Goal: Task Accomplishment & Management: Complete application form

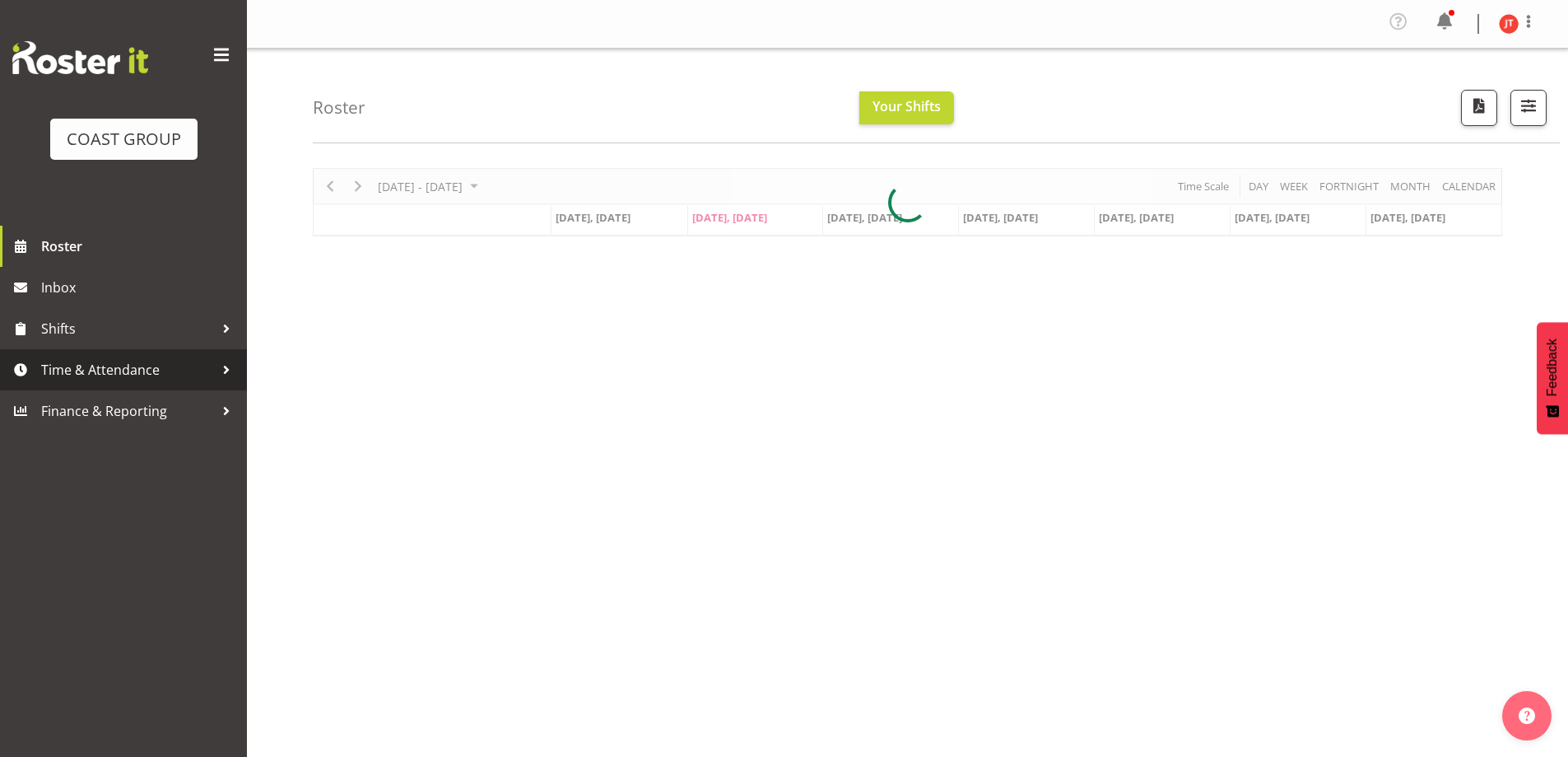
click at [140, 370] on span "Time & Attendance" at bounding box center [127, 369] width 172 height 25
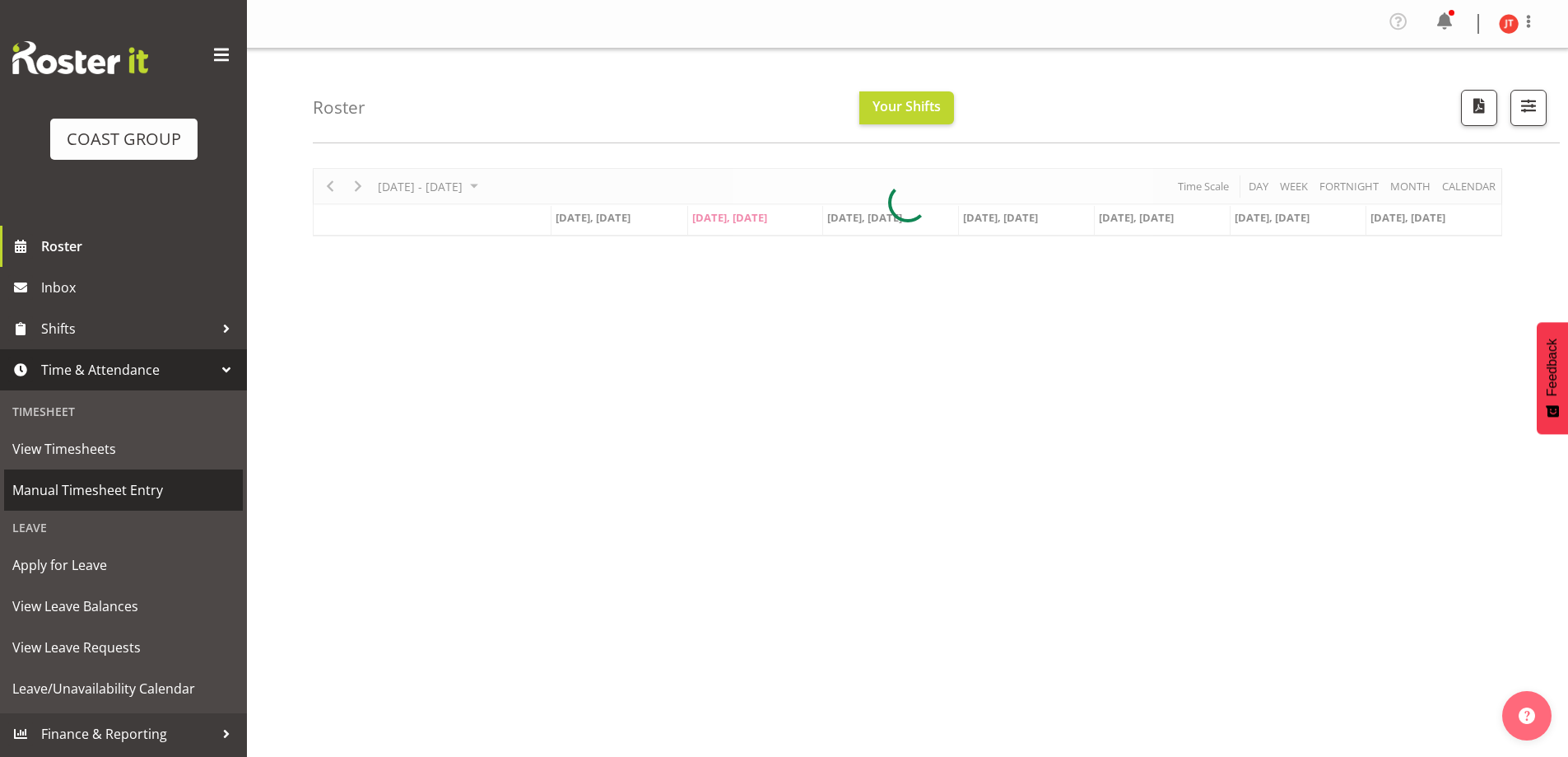
click at [94, 497] on span "Manual Timesheet Entry" at bounding box center [123, 490] width 222 height 25
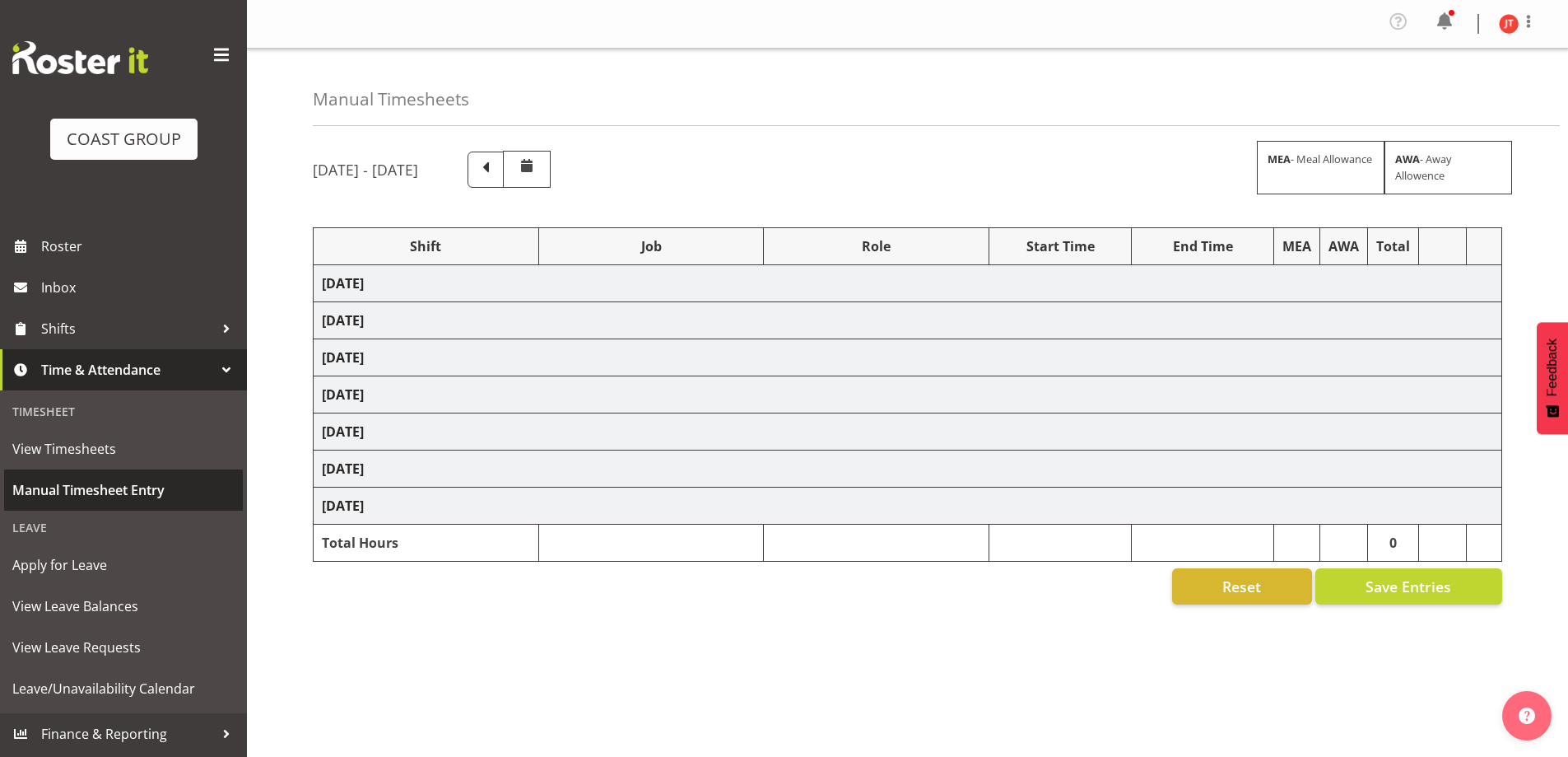
select select "47759"
select select "7032"
select select "8"
select select "47759"
select select "7032"
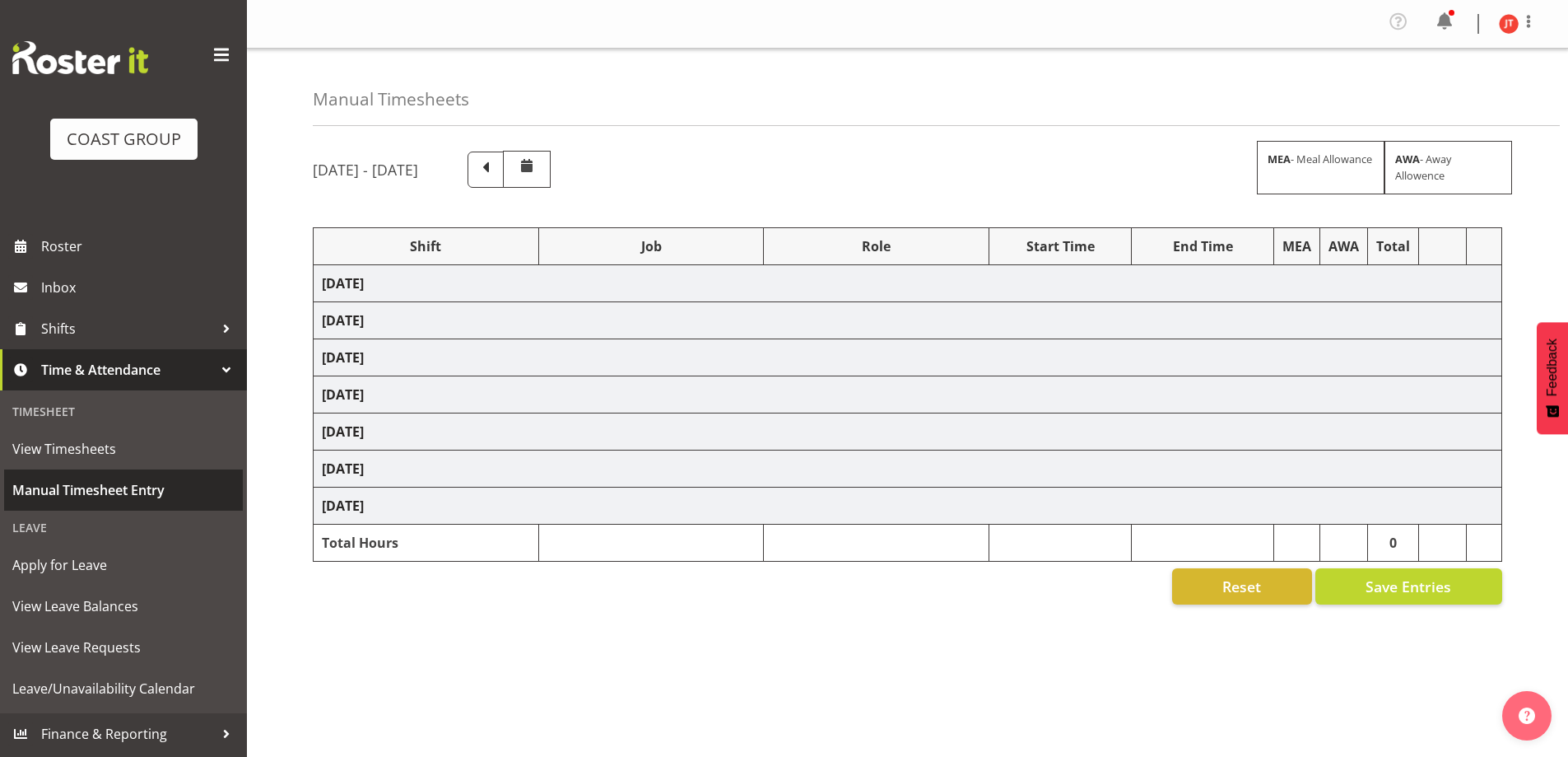
select select "47759"
select select "7032"
select select "47759"
select select "7032"
select select "47759"
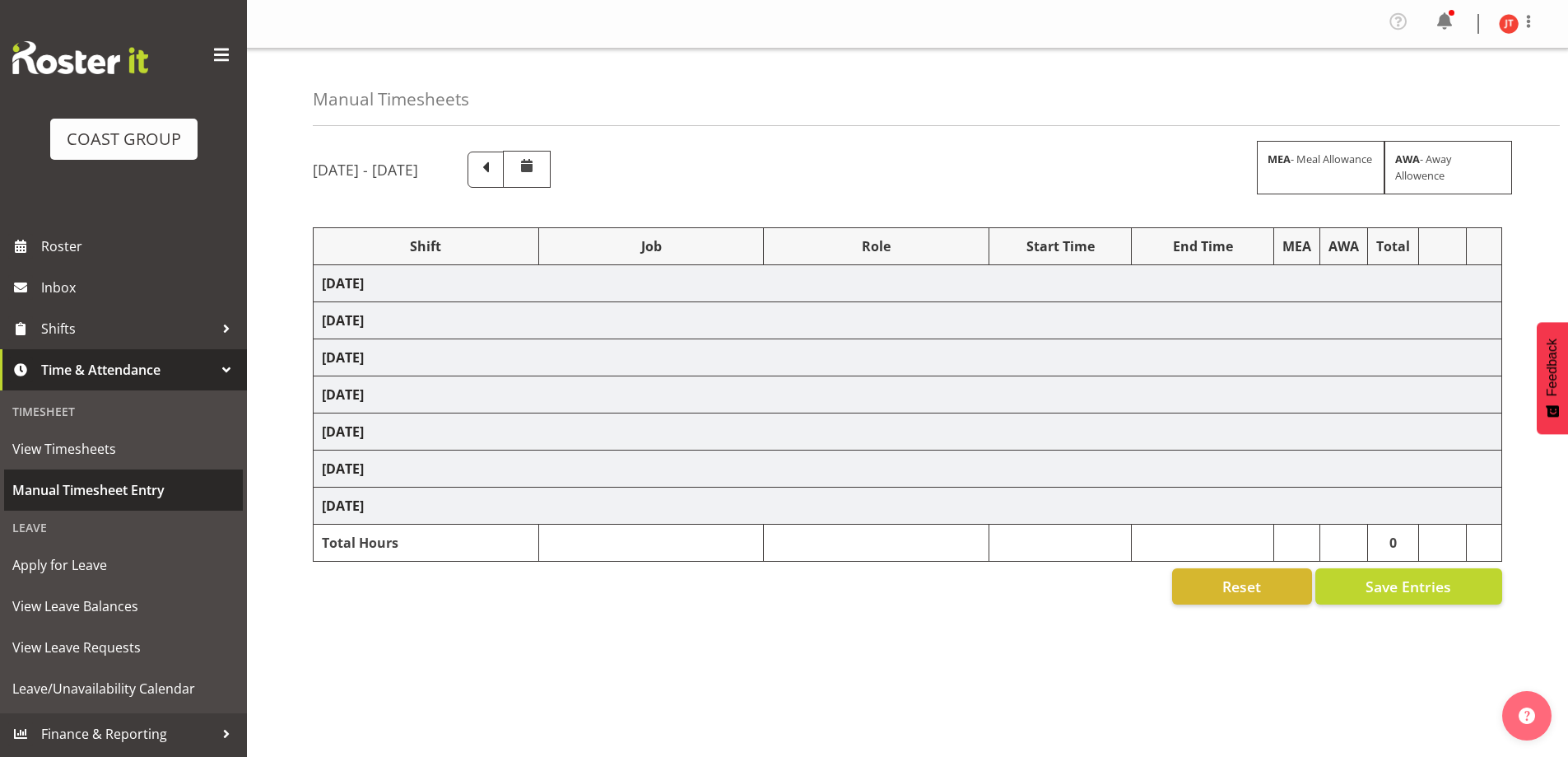
select select "7032"
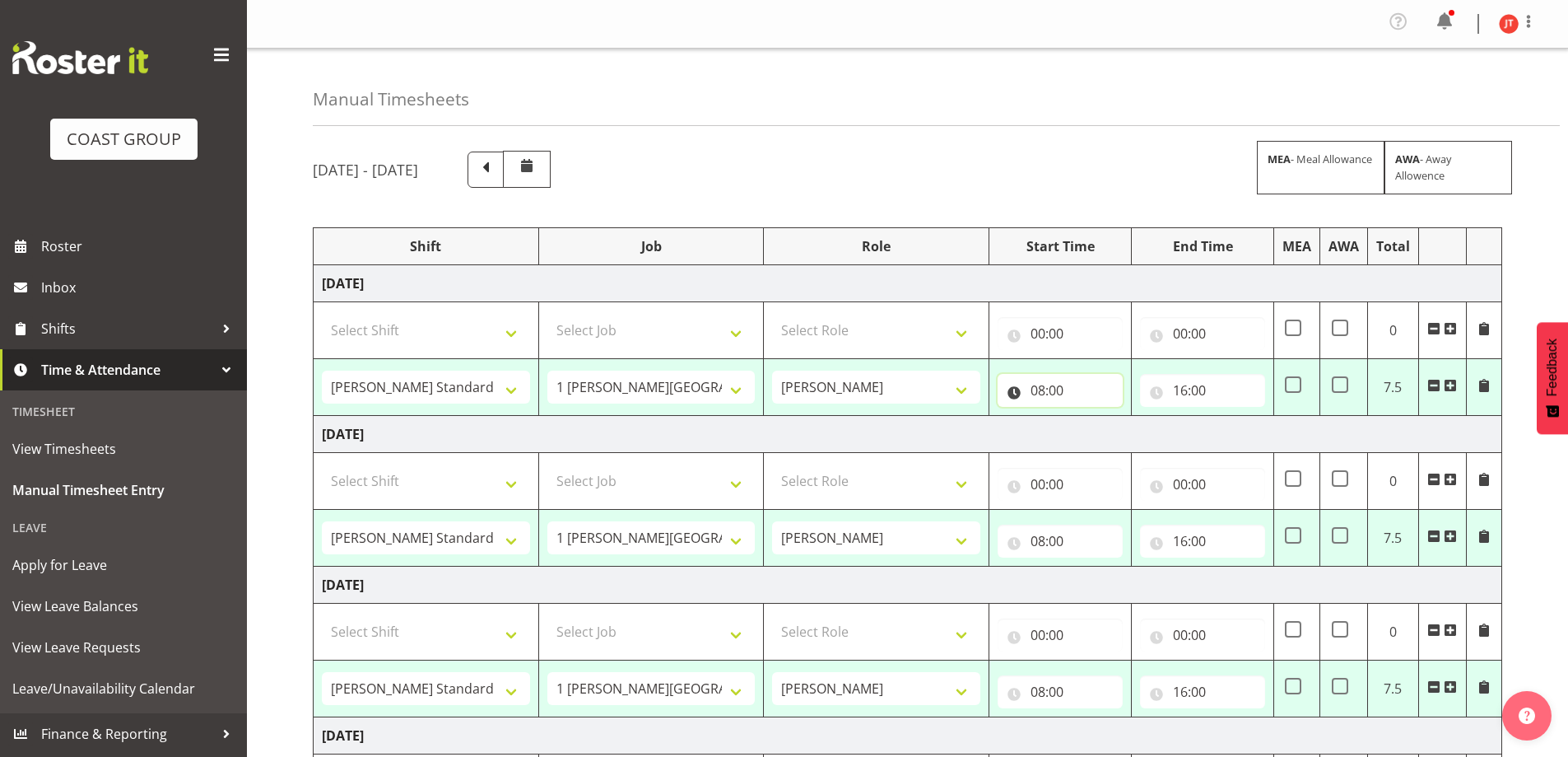
click at [1060, 393] on input "08:00" at bounding box center [1060, 390] width 125 height 33
click at [1110, 437] on select "00 01 02 03 04 05 06 07 08 09 10 11 12 13 14 15 16 17 18 19 20 21 22 23" at bounding box center [1109, 433] width 37 height 33
select select "9"
click at [1092, 417] on select "00 01 02 03 04 05 06 07 08 09 10 11 12 13 14 15 16 17 18 19 20 21 22 23" at bounding box center [1109, 433] width 37 height 33
type input "09:00"
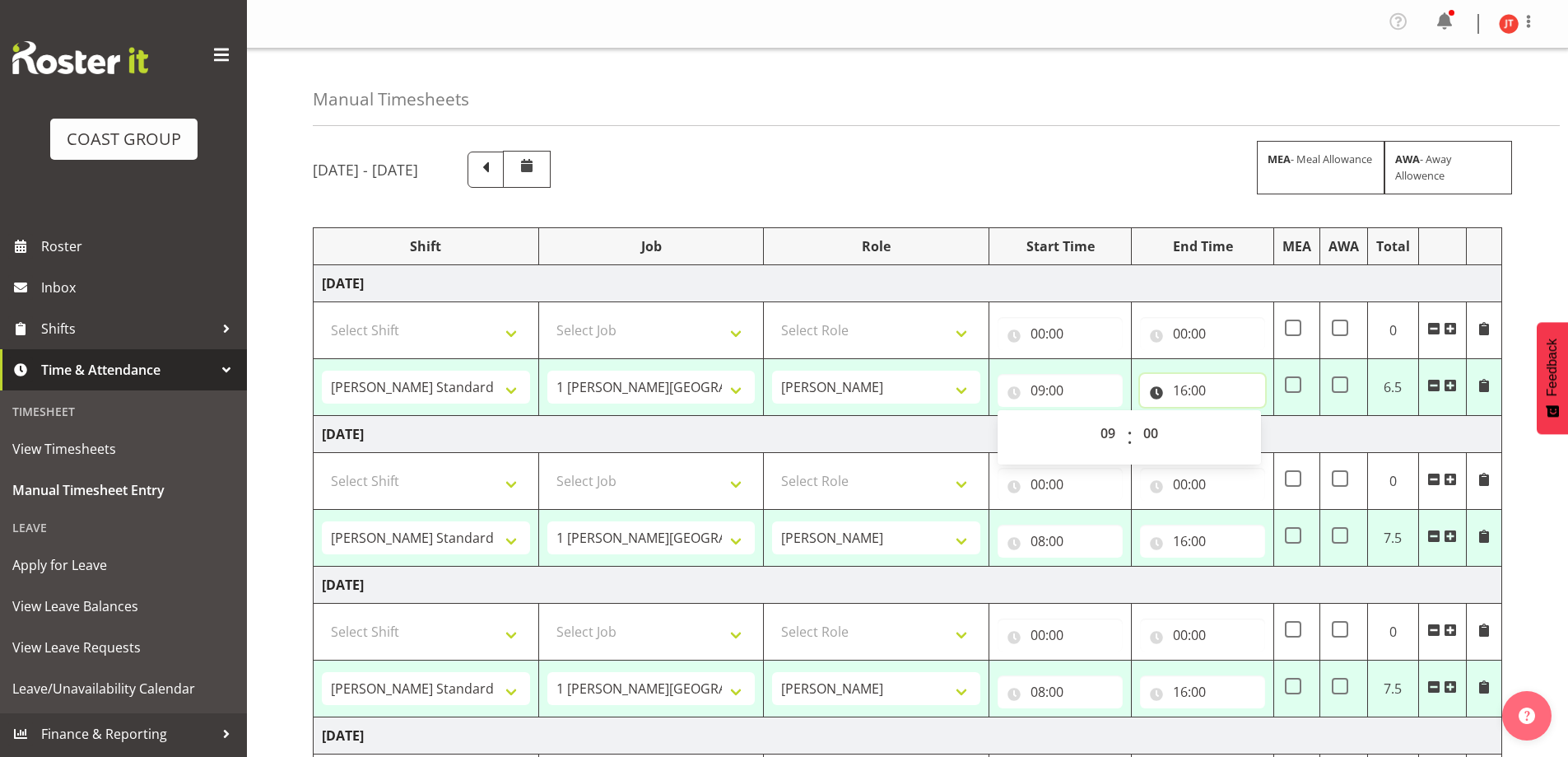
click at [1225, 390] on input "16:00" at bounding box center [1201, 390] width 125 height 33
click at [1250, 442] on select "00 01 02 03 04 05 06 07 08 09 10 11 12 13 14 15 16 17 18 19 20 21 22 23" at bounding box center [1252, 433] width 37 height 33
select select "14"
click at [1234, 417] on select "00 01 02 03 04 05 06 07 08 09 10 11 12 13 14 15 16 17 18 19 20 21 22 23" at bounding box center [1252, 433] width 37 height 33
type input "14:00"
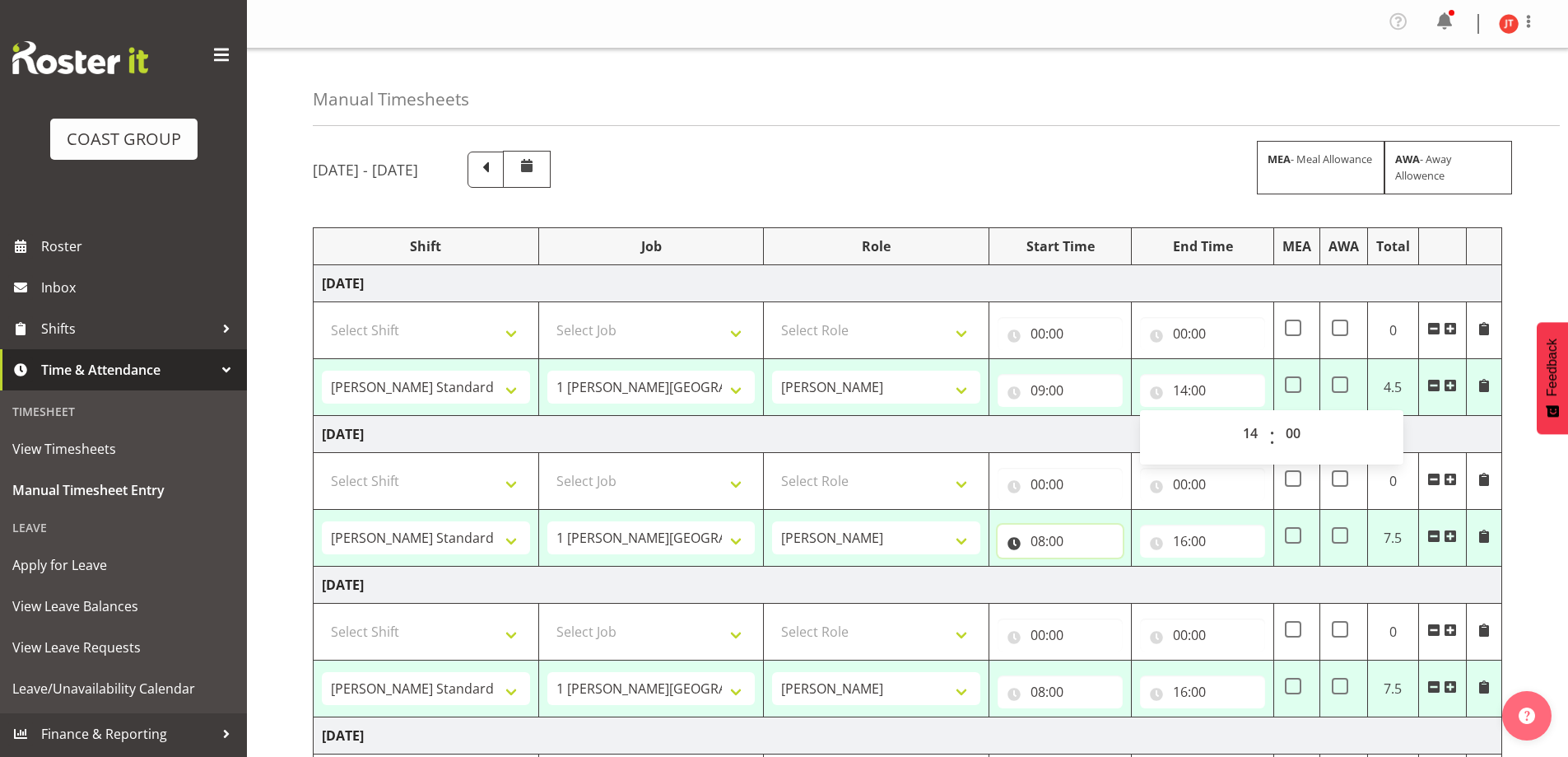
click at [1102, 551] on input "08:00" at bounding box center [1060, 541] width 125 height 33
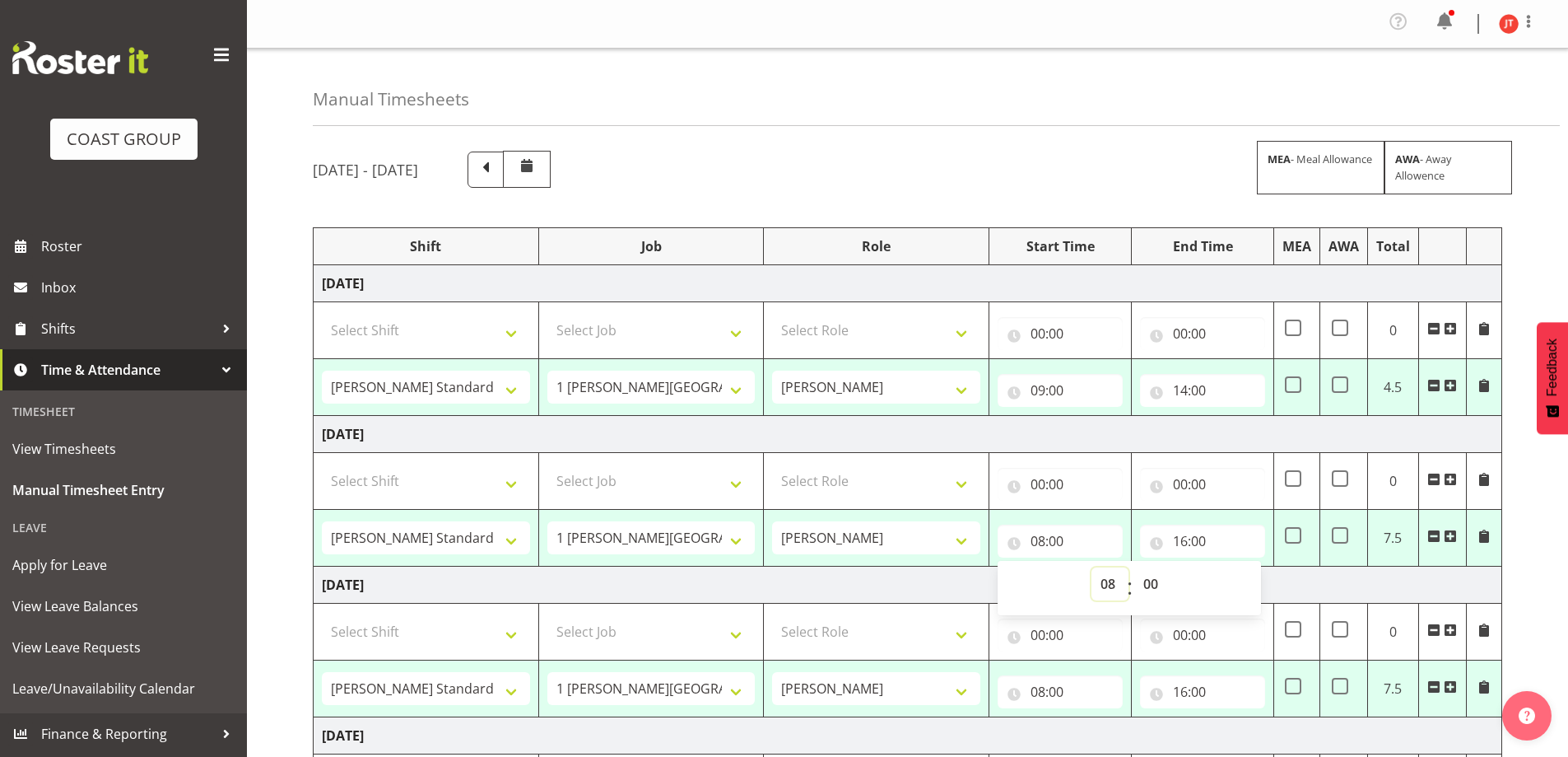
drag, startPoint x: 1113, startPoint y: 592, endPoint x: 1113, endPoint y: 570, distance: 22.0
click at [1113, 592] on select "00 01 02 03 04 05 06 07 08 09 10 11 12 13 14 15 16 17 18 19 20 21 22 23" at bounding box center [1109, 583] width 37 height 33
select select "9"
click at [1092, 568] on select "00 01 02 03 04 05 06 07 08 09 10 11 12 13 14 15 16 17 18 19 20 21 22 23" at bounding box center [1109, 583] width 37 height 33
type input "09:00"
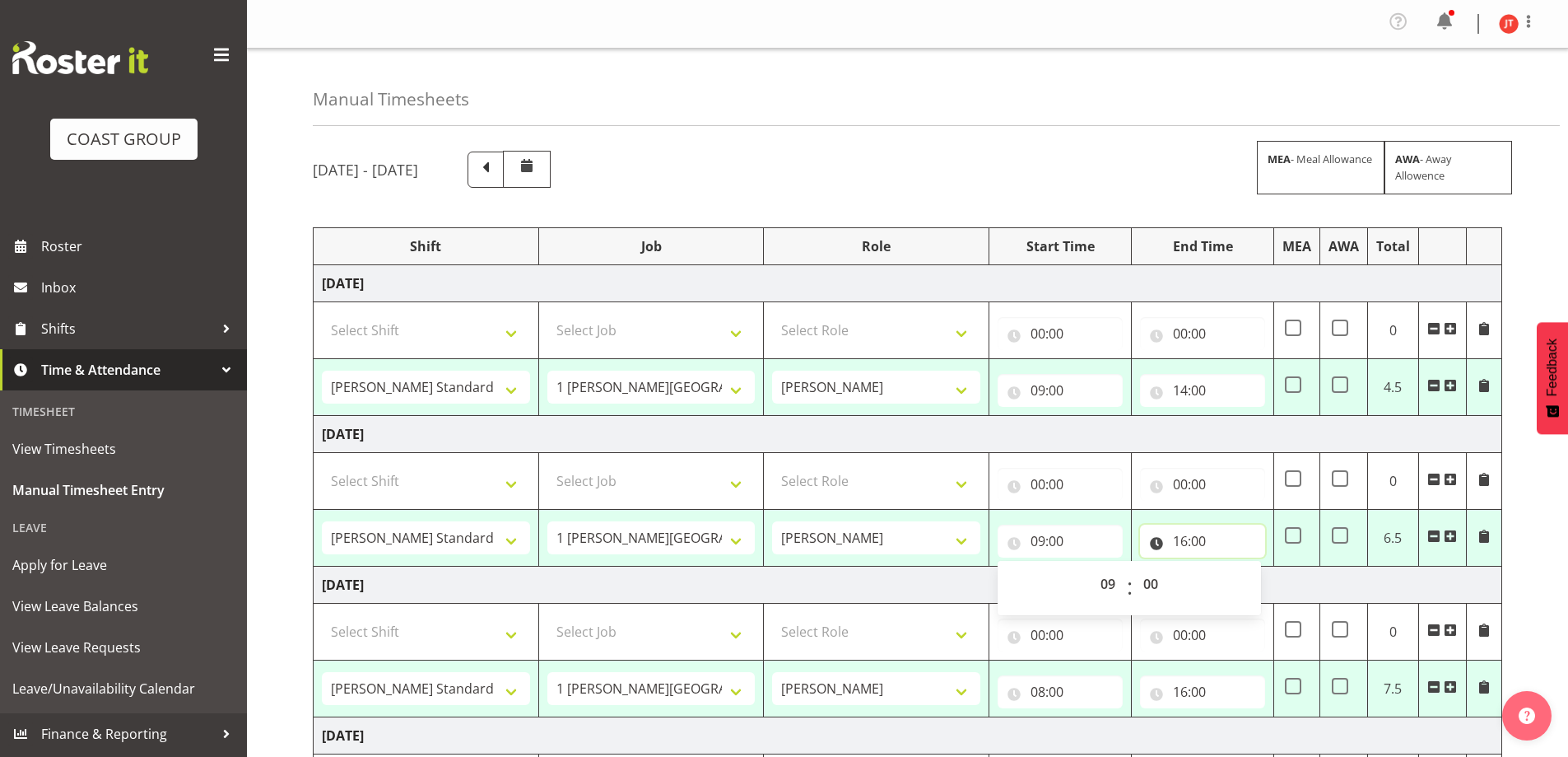
click at [1199, 540] on input "16:00" at bounding box center [1201, 541] width 125 height 33
click at [1245, 585] on select "00 01 02 03 04 05 06 07 08 09 10 11 12 13 14 15 16 17 18 19 20 21 22 23" at bounding box center [1252, 583] width 37 height 33
select select "14"
click at [1234, 568] on select "00 01 02 03 04 05 06 07 08 09 10 11 12 13 14 15 16 17 18 19 20 21 22 23" at bounding box center [1252, 583] width 37 height 33
type input "14:00"
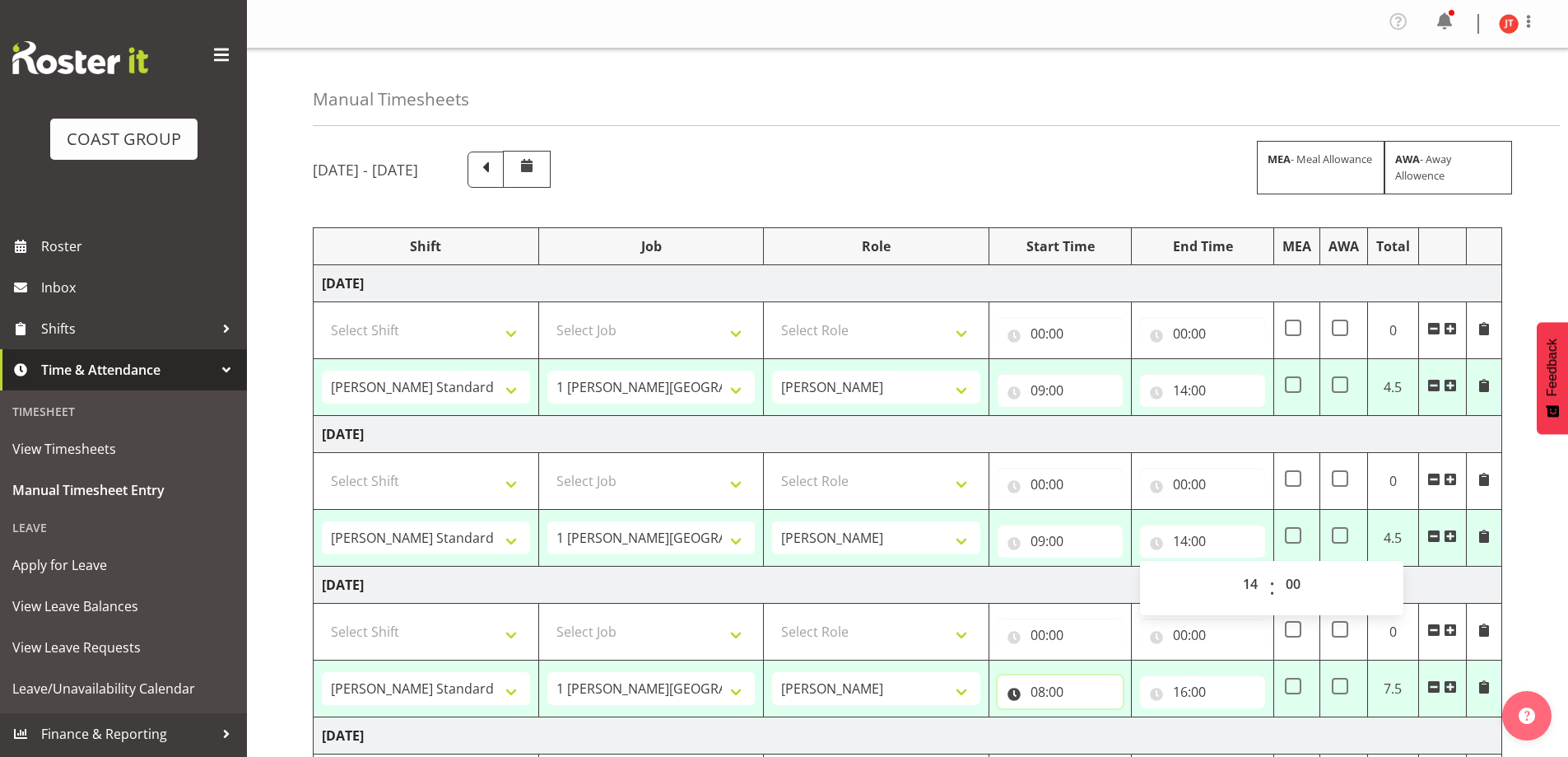
click at [1078, 686] on input "08:00" at bounding box center [1060, 691] width 125 height 33
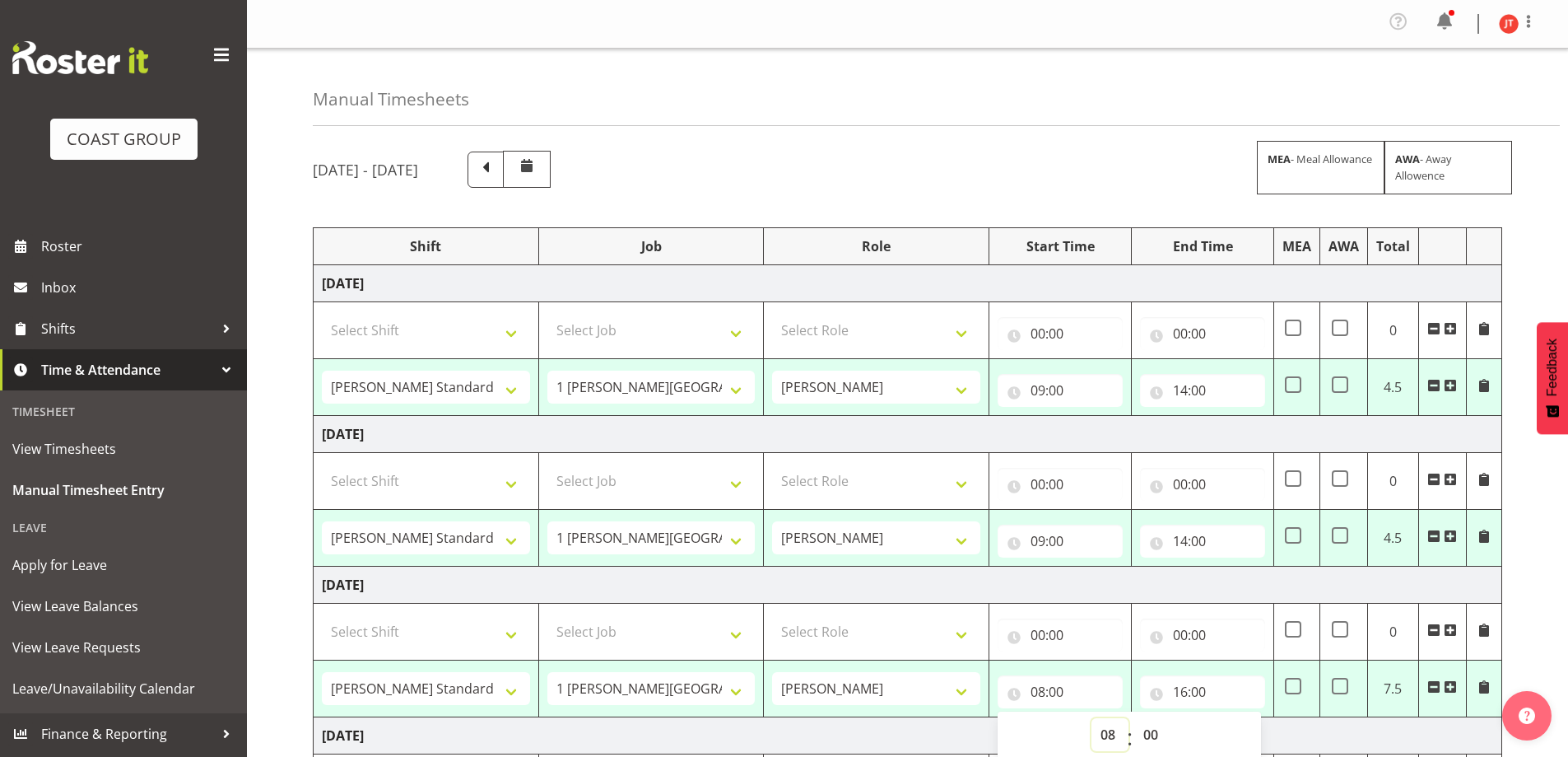
drag, startPoint x: 1105, startPoint y: 734, endPoint x: 1103, endPoint y: 723, distance: 11.2
click at [1105, 734] on select "00 01 02 03 04 05 06 07 08 09 10 11 12 13 14 15 16 17 18 19 20 21 22 23" at bounding box center [1109, 734] width 37 height 33
select select "9"
click at [1092, 718] on select "00 01 02 03 04 05 06 07 08 09 10 11 12 13 14 15 16 17 18 19 20 21 22 23" at bounding box center [1109, 734] width 37 height 33
type input "09:00"
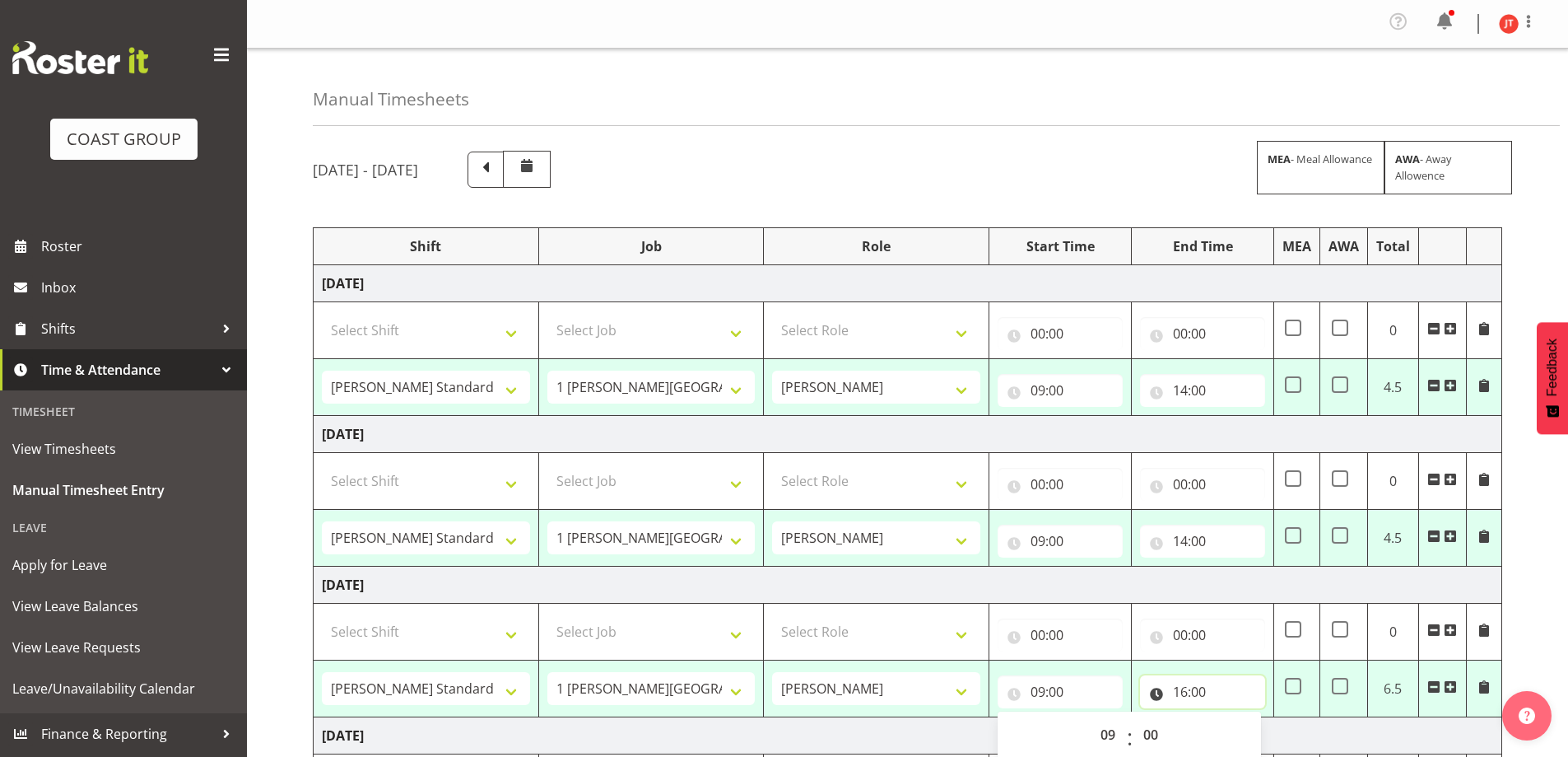
click at [1202, 682] on input "16:00" at bounding box center [1201, 691] width 125 height 33
drag, startPoint x: 1254, startPoint y: 735, endPoint x: 1254, endPoint y: 726, distance: 9.0
click at [1254, 735] on select "00 01 02 03 04 05 06 07 08 09 10 11 12 13 14 15 16 17 18 19 20 21 22 23" at bounding box center [1252, 734] width 37 height 33
select select "14"
click at [1234, 718] on select "00 01 02 03 04 05 06 07 08 09 10 11 12 13 14 15 16 17 18 19 20 21 22 23" at bounding box center [1252, 734] width 37 height 33
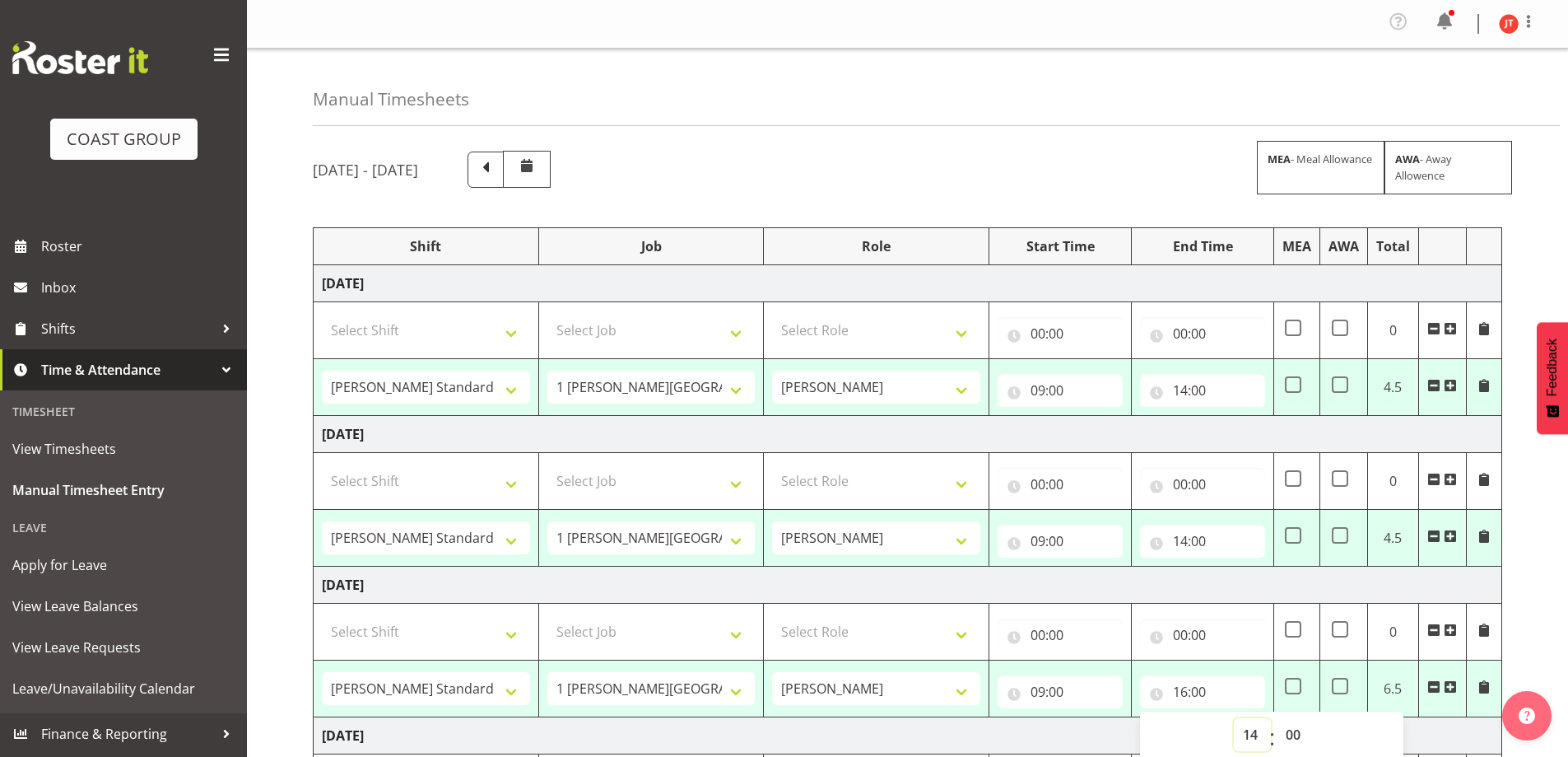
type input "14:00"
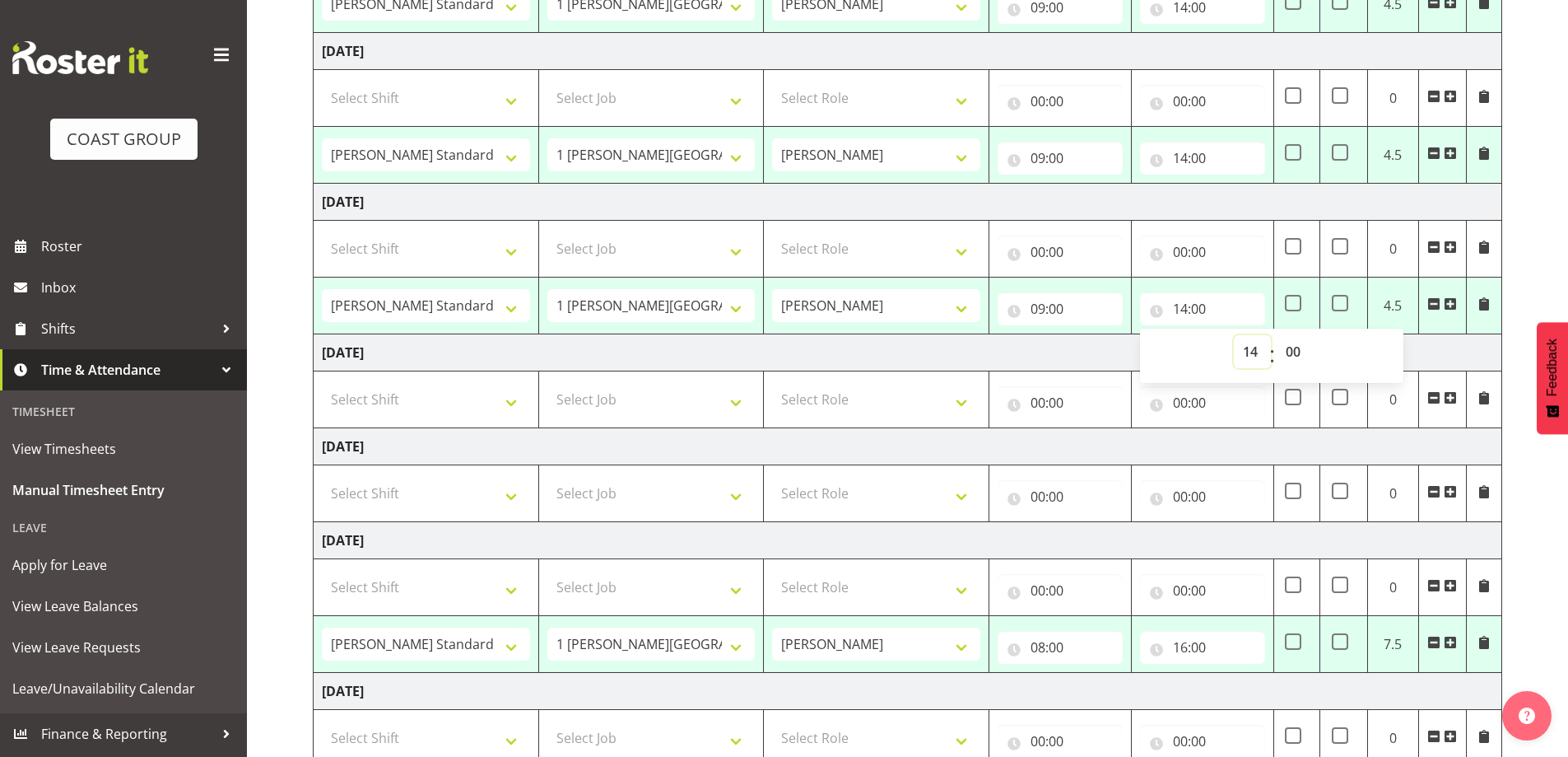
scroll to position [412, 0]
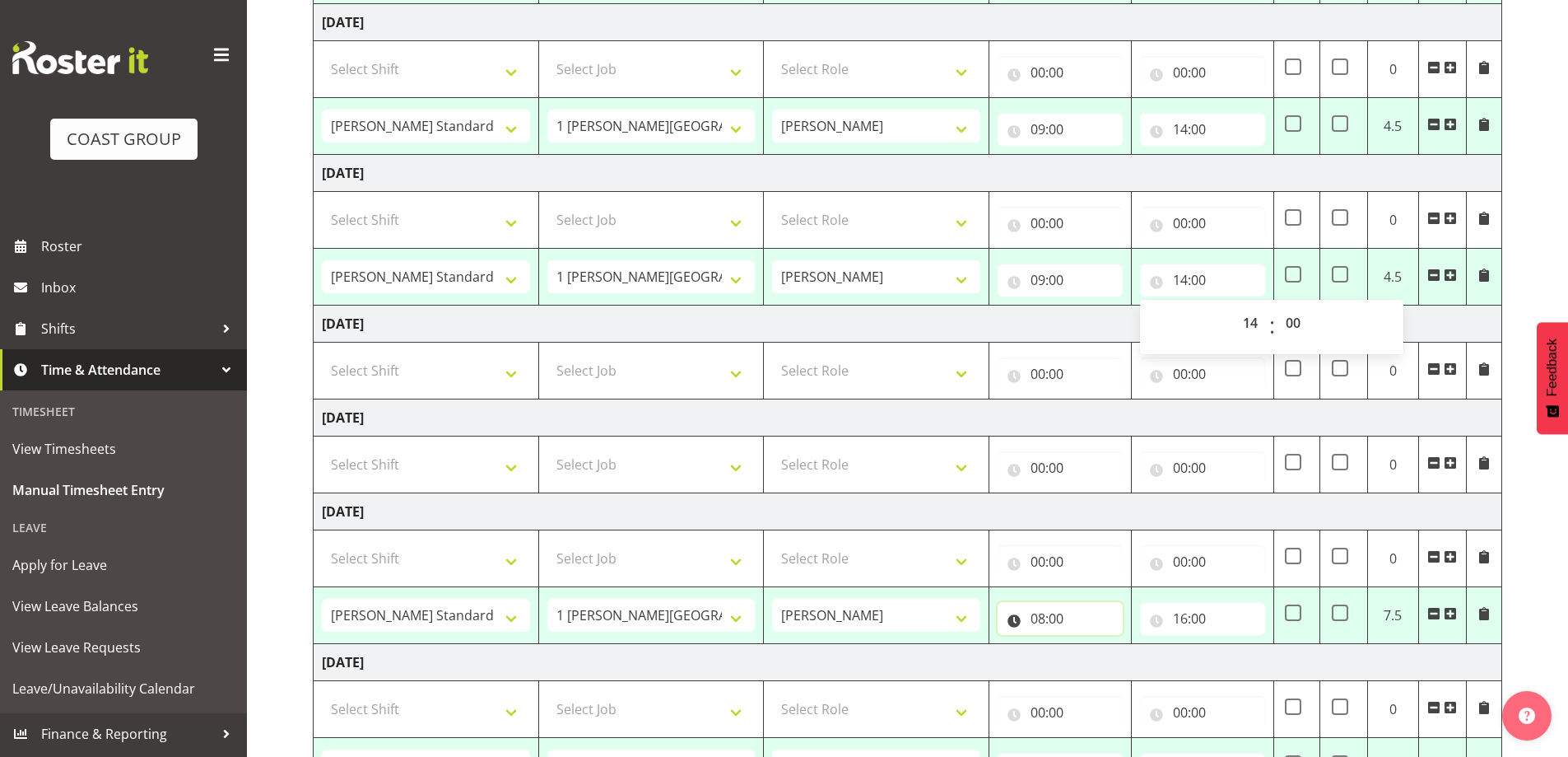
click at [1065, 615] on input "08:00" at bounding box center [1060, 618] width 125 height 33
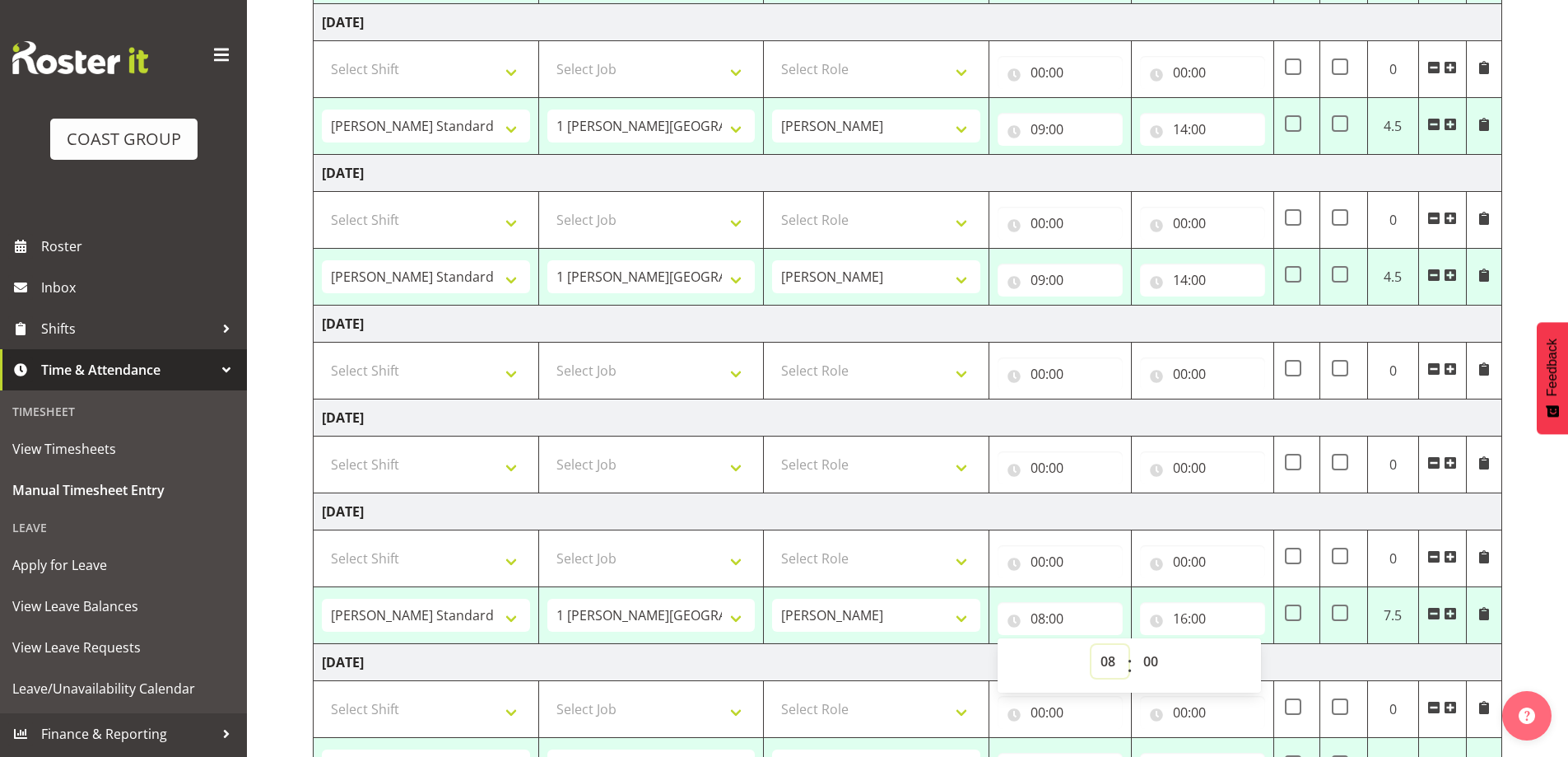
click at [1106, 658] on select "00 01 02 03 04 05 06 07 08 09 10 11 12 13 14 15 16 17 18 19 20 21 22 23" at bounding box center [1109, 660] width 37 height 33
select select "9"
click at [1092, 644] on select "00 01 02 03 04 05 06 07 08 09 10 11 12 13 14 15 16 17 18 19 20 21 22 23" at bounding box center [1109, 660] width 37 height 33
type input "09:00"
click at [1229, 617] on input "16:00" at bounding box center [1201, 618] width 125 height 33
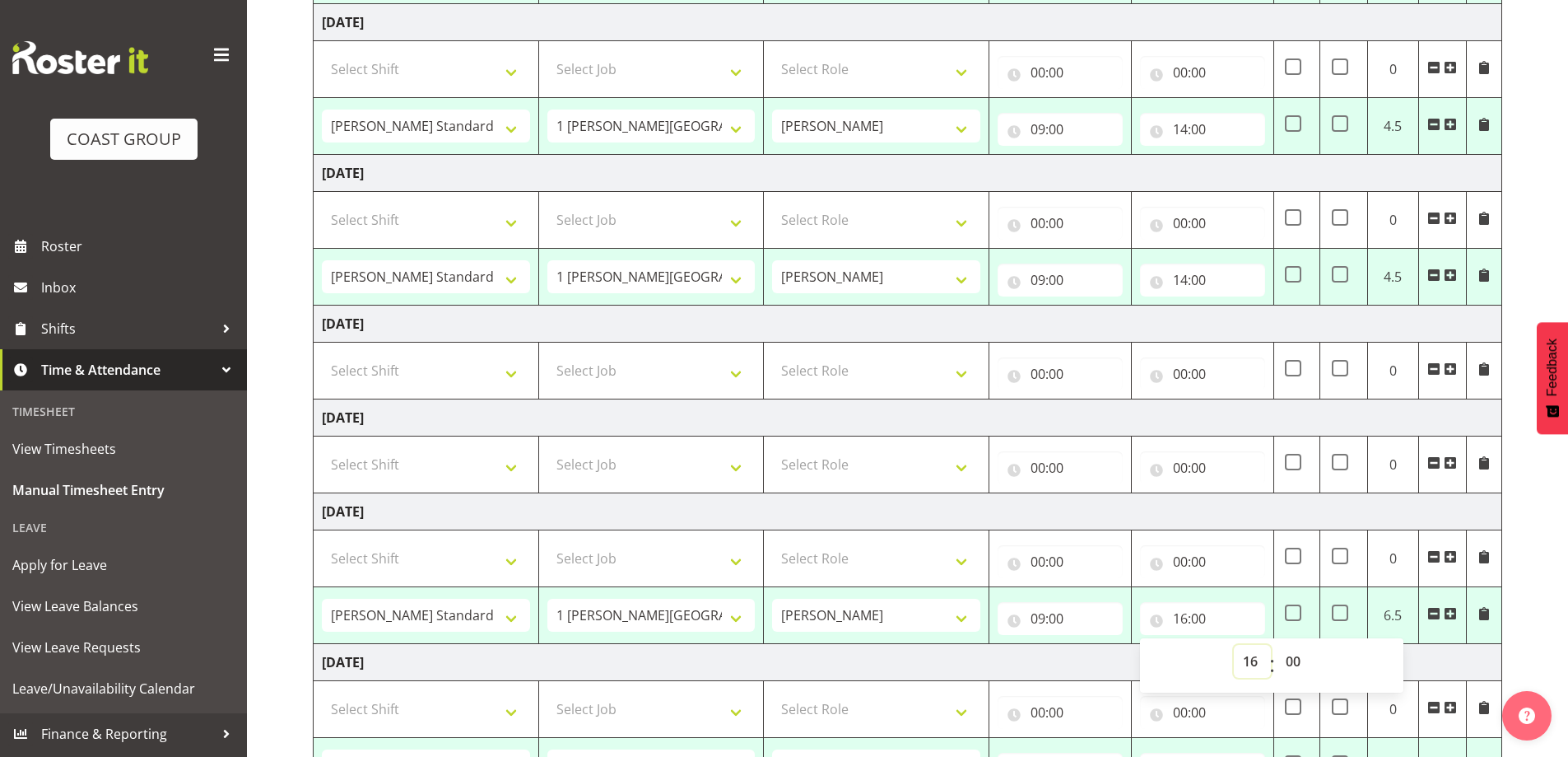
drag, startPoint x: 1251, startPoint y: 666, endPoint x: 1245, endPoint y: 646, distance: 20.9
click at [1251, 666] on select "00 01 02 03 04 05 06 07 08 09 10 11 12 13 14 15 16 17 18 19 20 21 22 23" at bounding box center [1252, 660] width 37 height 33
select select "14"
click at [1234, 644] on select "00 01 02 03 04 05 06 07 08 09 10 11 12 13 14 15 16 17 18 19 20 21 22 23" at bounding box center [1252, 660] width 37 height 33
type input "14:00"
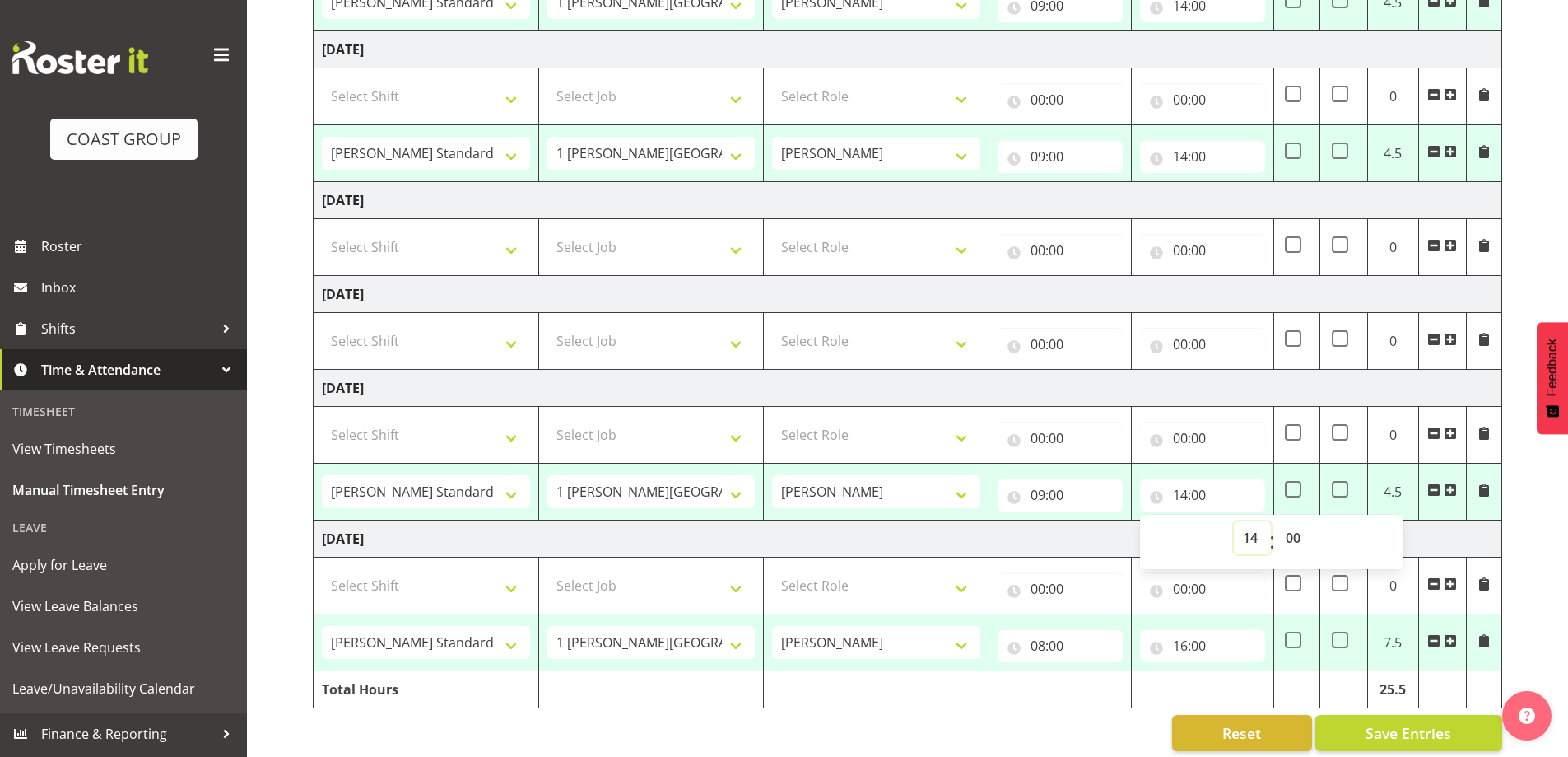
scroll to position [555, 0]
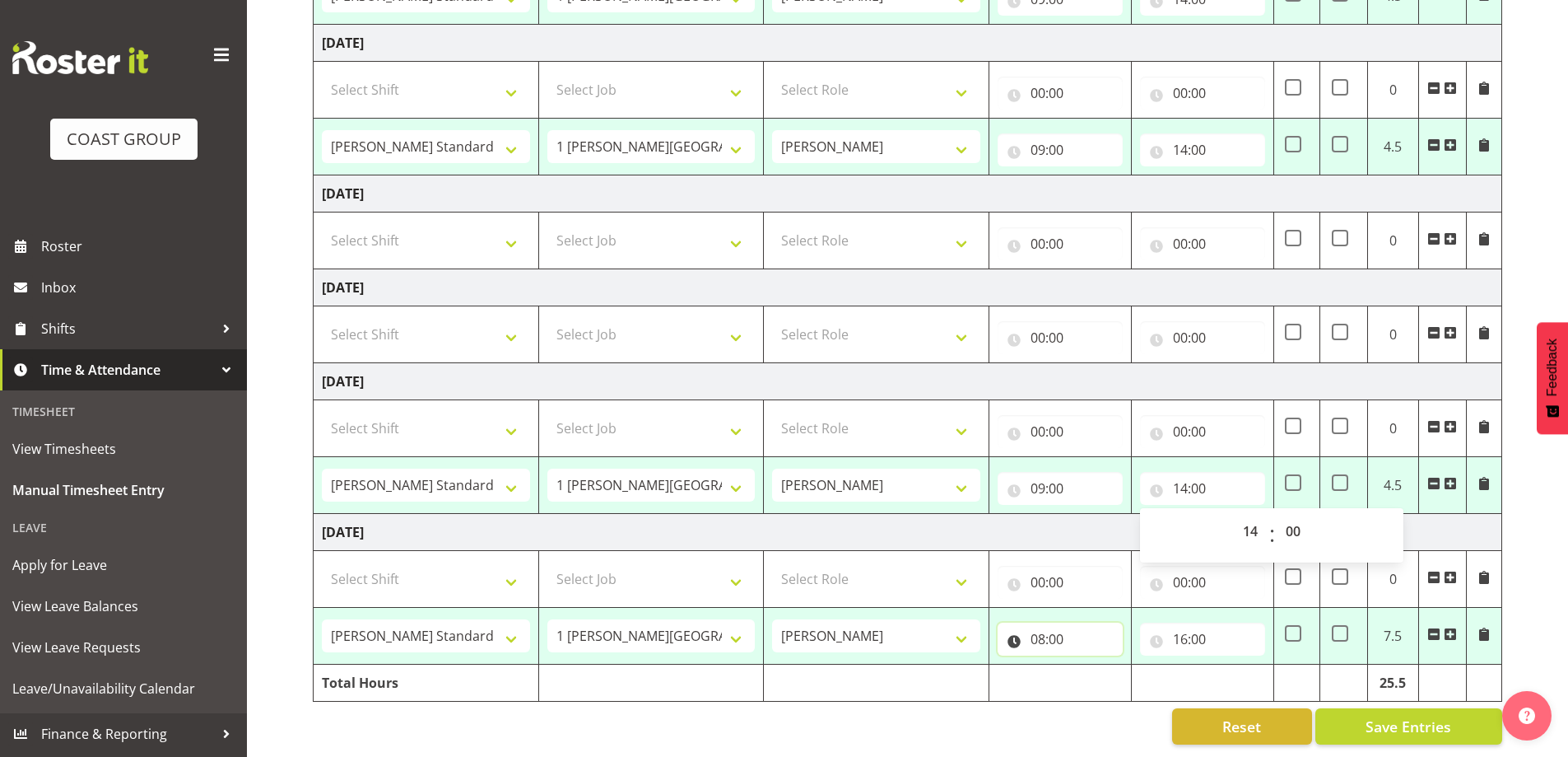
click at [1076, 633] on input "08:00" at bounding box center [1060, 638] width 125 height 33
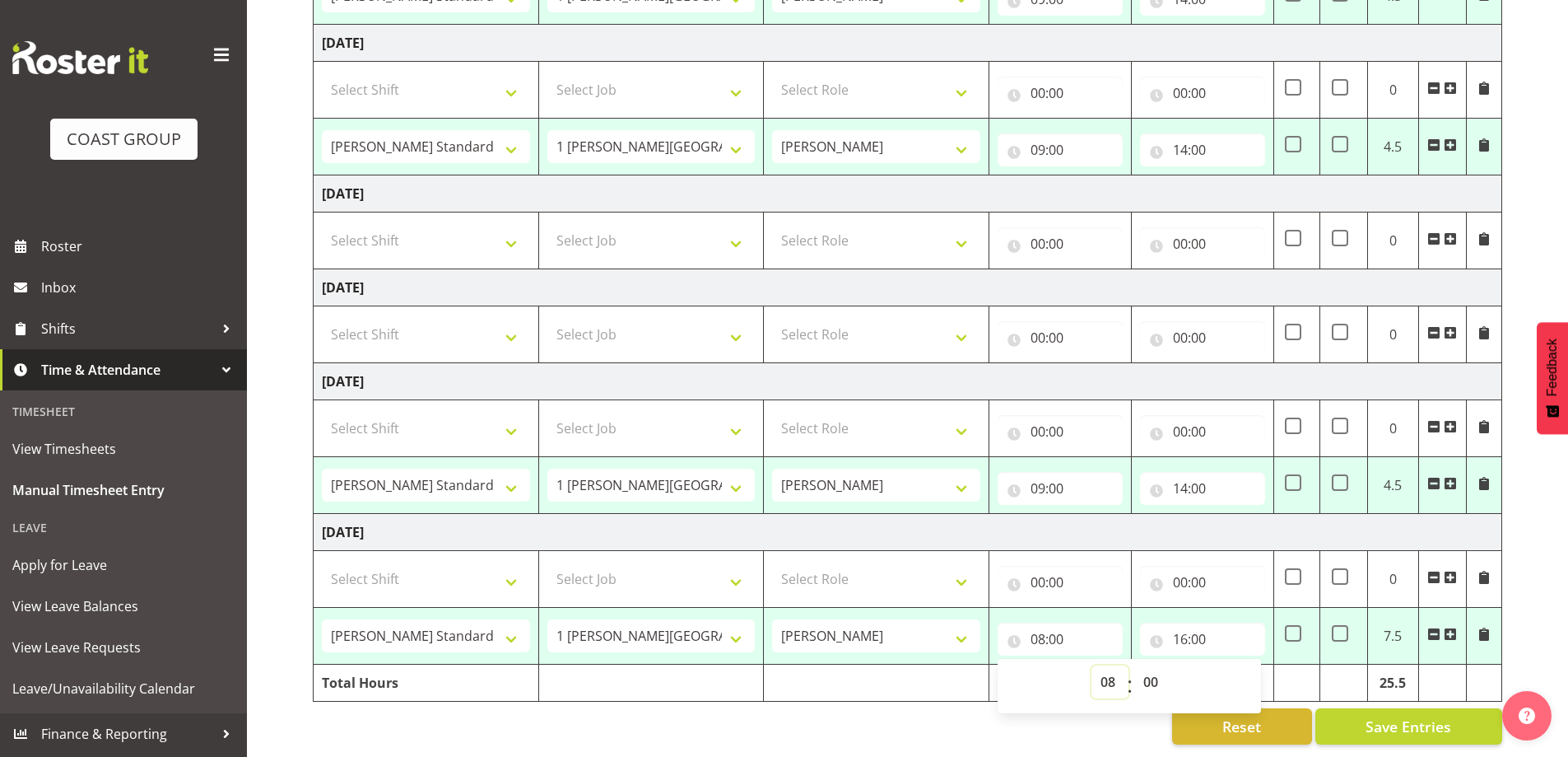
click at [1103, 669] on select "00 01 02 03 04 05 06 07 08 09 10 11 12 13 14 15 16 17 18 19 20 21 22 23" at bounding box center [1109, 681] width 37 height 33
select select "9"
click at [1092, 665] on select "00 01 02 03 04 05 06 07 08 09 10 11 12 13 14 15 16 17 18 19 20 21 22 23" at bounding box center [1109, 681] width 37 height 33
type input "09:00"
click at [1209, 622] on input "16:00" at bounding box center [1201, 638] width 125 height 33
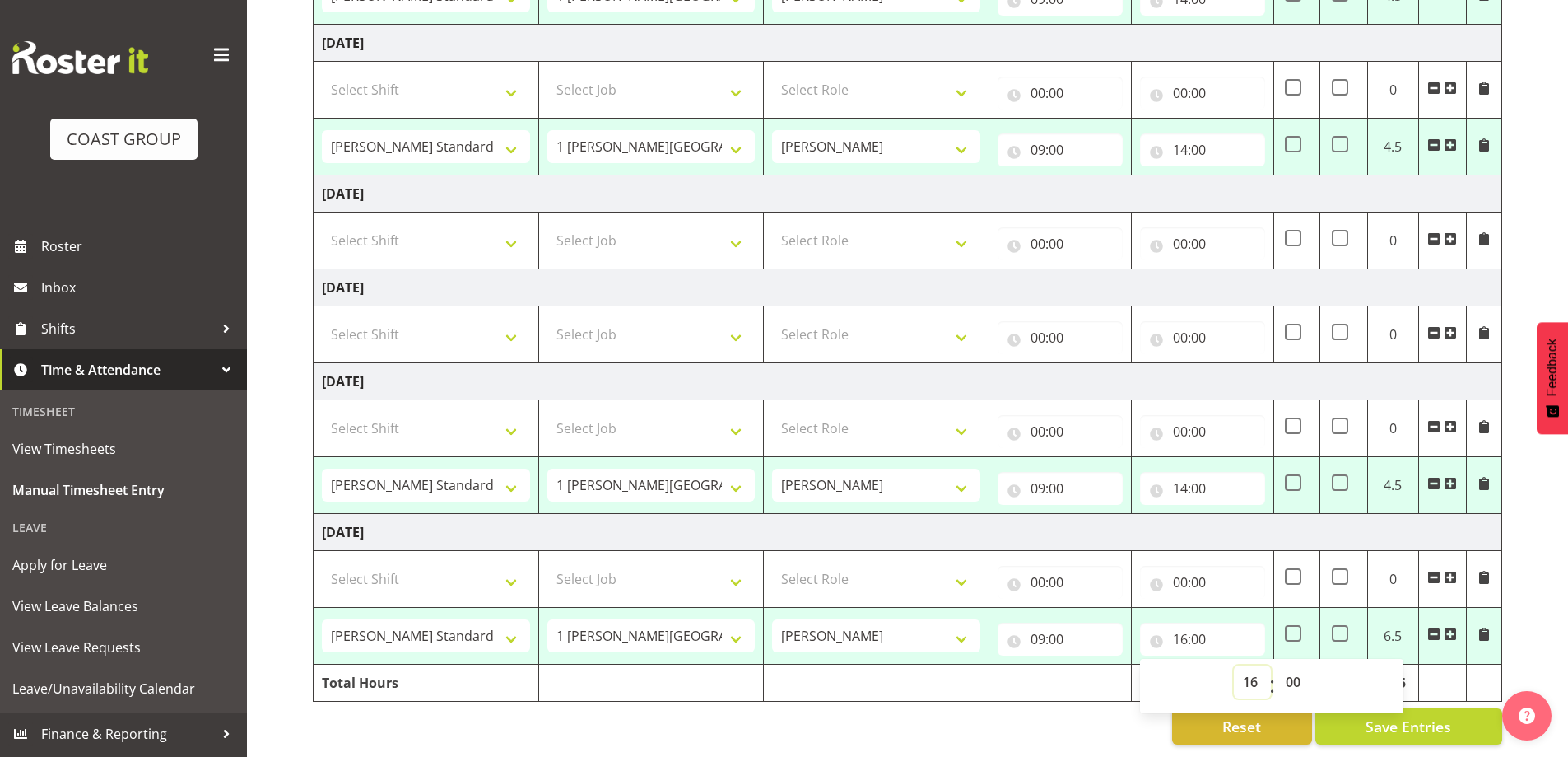
click at [1240, 674] on select "00 01 02 03 04 05 06 07 08 09 10 11 12 13 14 15 16 17 18 19 20 21 22 23" at bounding box center [1252, 681] width 37 height 33
select select "14"
click at [1234, 665] on select "00 01 02 03 04 05 06 07 08 09 10 11 12 13 14 15 16 17 18 19 20 21 22 23" at bounding box center [1252, 681] width 37 height 33
type input "14:00"
click at [514, 233] on select "Select Shift 1 [PERSON_NAME][GEOGRAPHIC_DATA] [GEOGRAPHIC_DATA] Work [PERSON_NA…" at bounding box center [426, 240] width 208 height 33
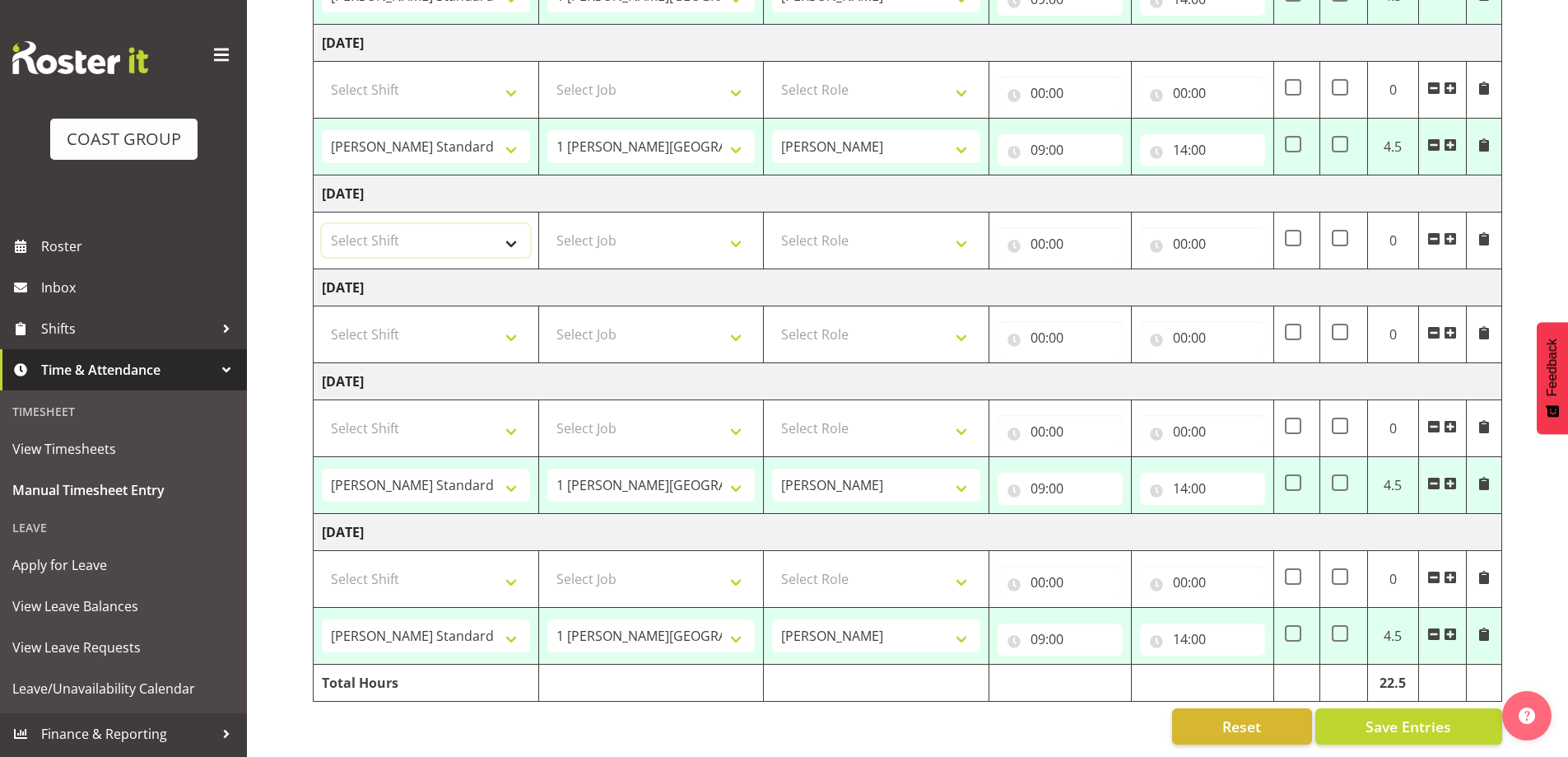
select select "47759"
click at [322, 224] on select "Select Shift 1 [PERSON_NAME][GEOGRAPHIC_DATA] [GEOGRAPHIC_DATA] Work [PERSON_NA…" at bounding box center [426, 240] width 208 height 33
click at [738, 230] on select "Select Job 1 Carlton Events 1 [PERSON_NAME][GEOGRAPHIC_DATA] 1 [PERSON_NAME][GE…" at bounding box center [651, 240] width 208 height 33
select select "7032"
click at [547, 224] on select "Select Job 1 Carlton Events 1 [PERSON_NAME][GEOGRAPHIC_DATA] 1 [PERSON_NAME][GE…" at bounding box center [651, 240] width 208 height 33
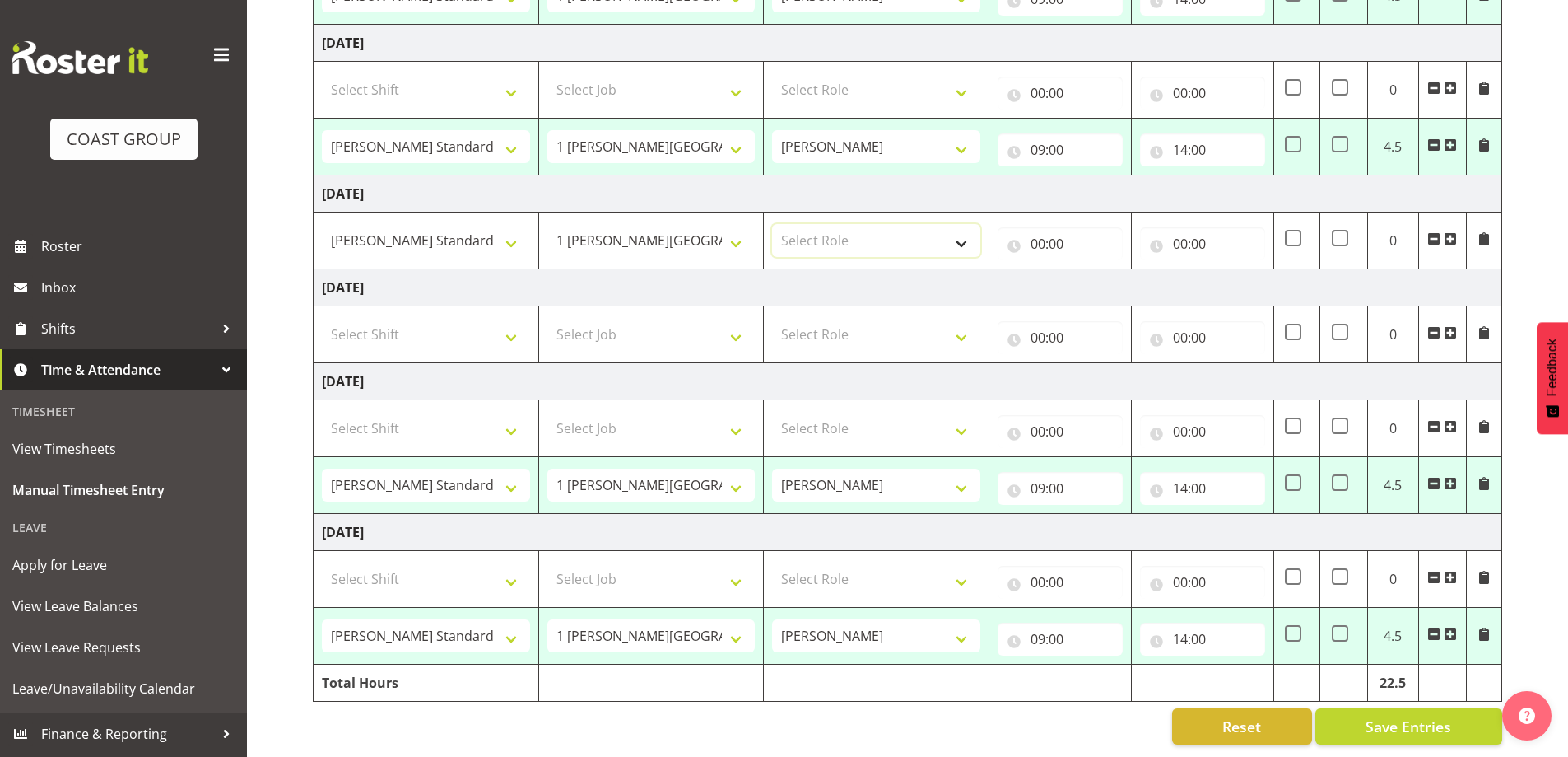
click at [964, 224] on select "Select Role [PERSON_NAME][GEOGRAPHIC_DATA]" at bounding box center [875, 240] width 208 height 33
select select "1339"
click at [772, 224] on select "Select Role [PERSON_NAME][GEOGRAPHIC_DATA]" at bounding box center [875, 240] width 208 height 33
click at [1055, 233] on input "00:00" at bounding box center [1060, 243] width 125 height 33
click at [1102, 276] on select "00 01 02 03 04 05 06 07 08 09 10 11 12 13 14 15 16 17 18 19 20 21 22 23" at bounding box center [1109, 286] width 37 height 33
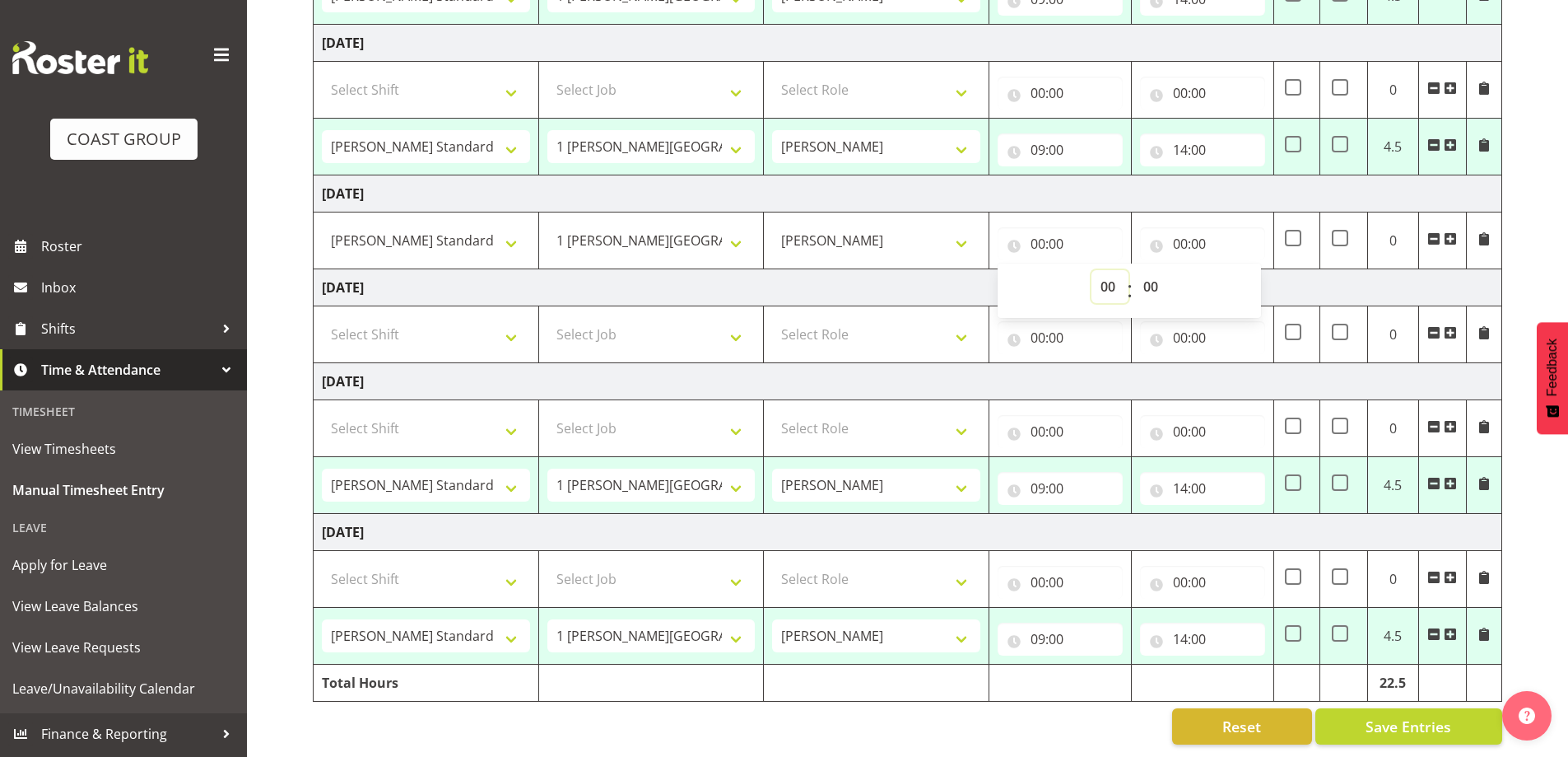
select select "8"
click at [1092, 270] on select "00 01 02 03 04 05 06 07 08 09 10 11 12 13 14 15 16 17 18 19 20 21 22 23" at bounding box center [1109, 286] width 37 height 33
type input "08:00"
click at [1185, 234] on input "00:00" at bounding box center [1201, 243] width 125 height 33
drag, startPoint x: 1240, startPoint y: 272, endPoint x: 1242, endPoint y: 290, distance: 18.1
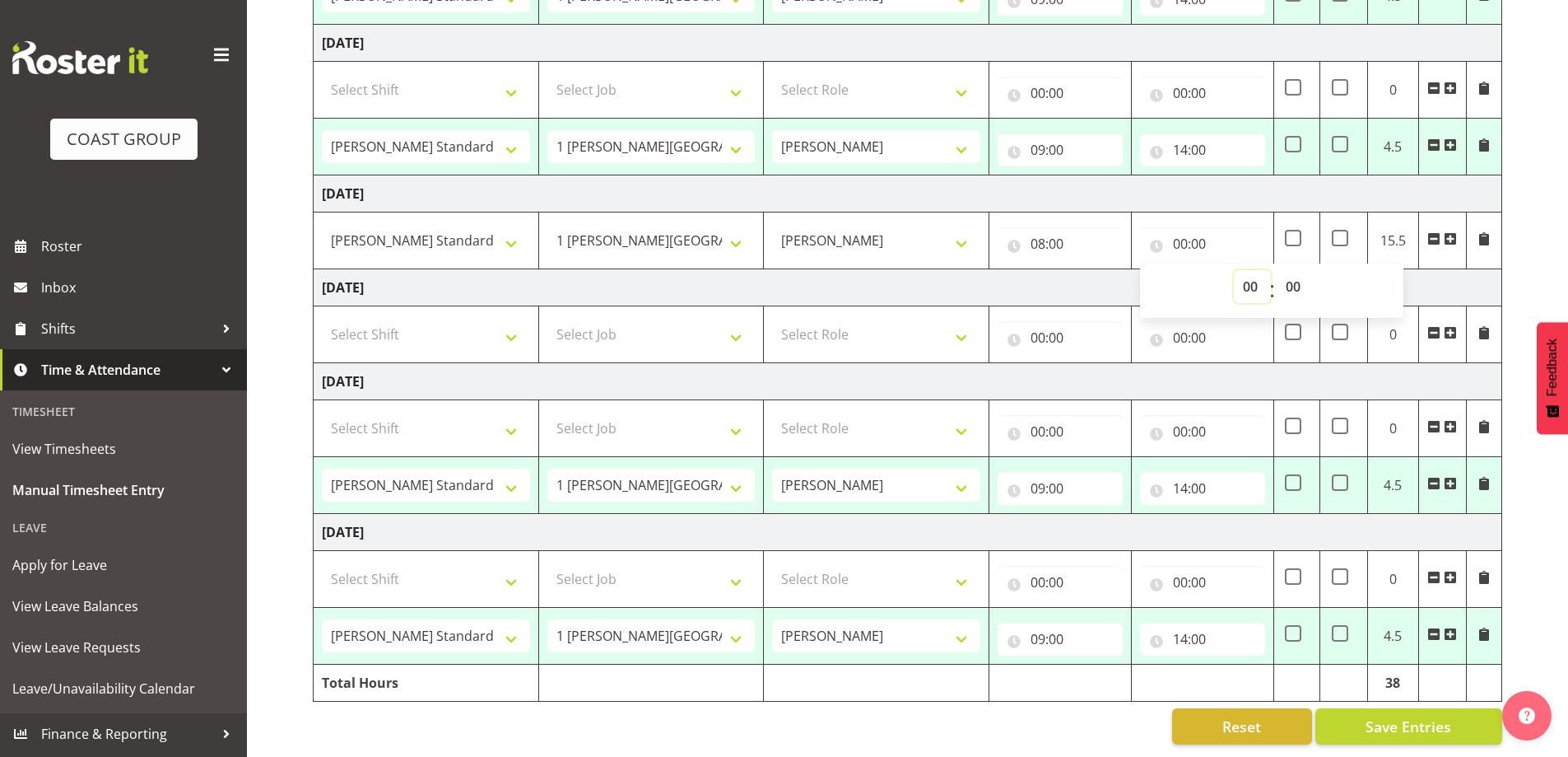
click at [1240, 272] on select "00 01 02 03 04 05 06 07 08 09 10 11 12 13 14 15 16 17 18 19 20 21 22 23" at bounding box center [1252, 286] width 37 height 33
select select "12"
click at [1234, 270] on select "00 01 02 03 04 05 06 07 08 09 10 11 12 13 14 15 16 17 18 19 20 21 22 23" at bounding box center [1252, 286] width 37 height 33
type input "12:00"
click at [1406, 715] on span "Save Entries" at bounding box center [1409, 725] width 86 height 21
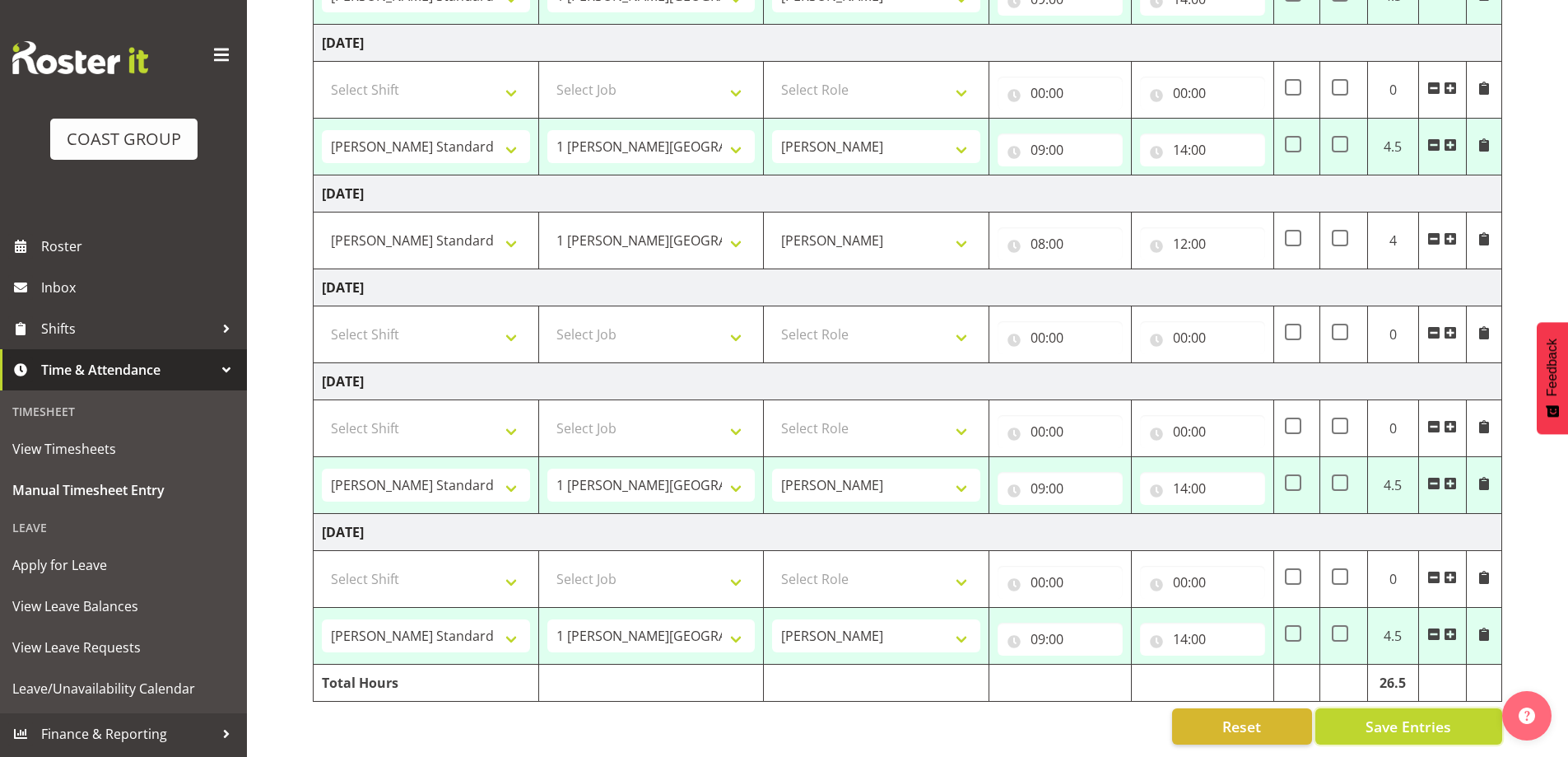
select select "47759"
select select "7032"
type input "09:00"
type input "14:00"
select select "47759"
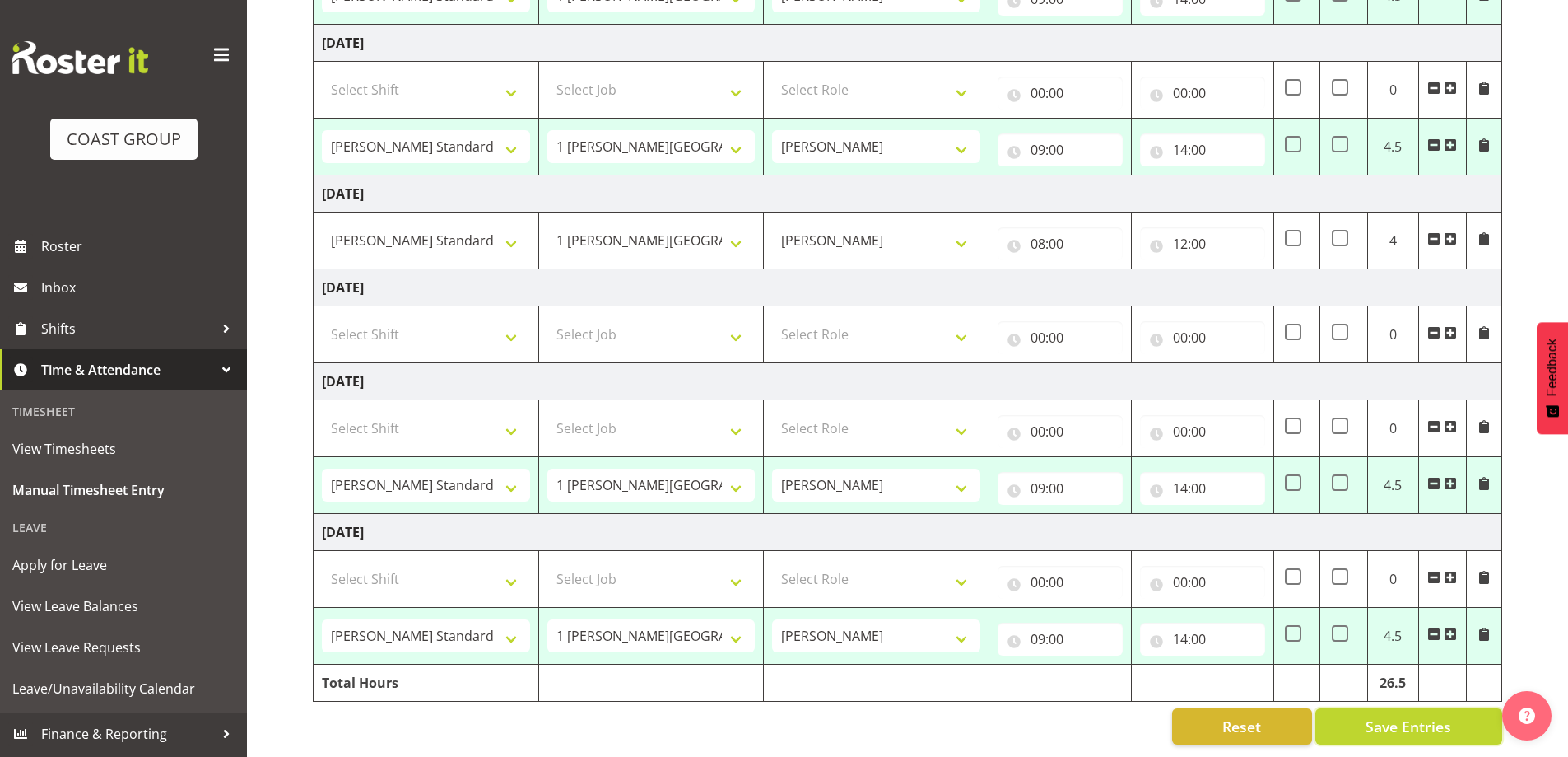
select select "7032"
type input "09:00"
type input "14:00"
select select "47759"
select select "7032"
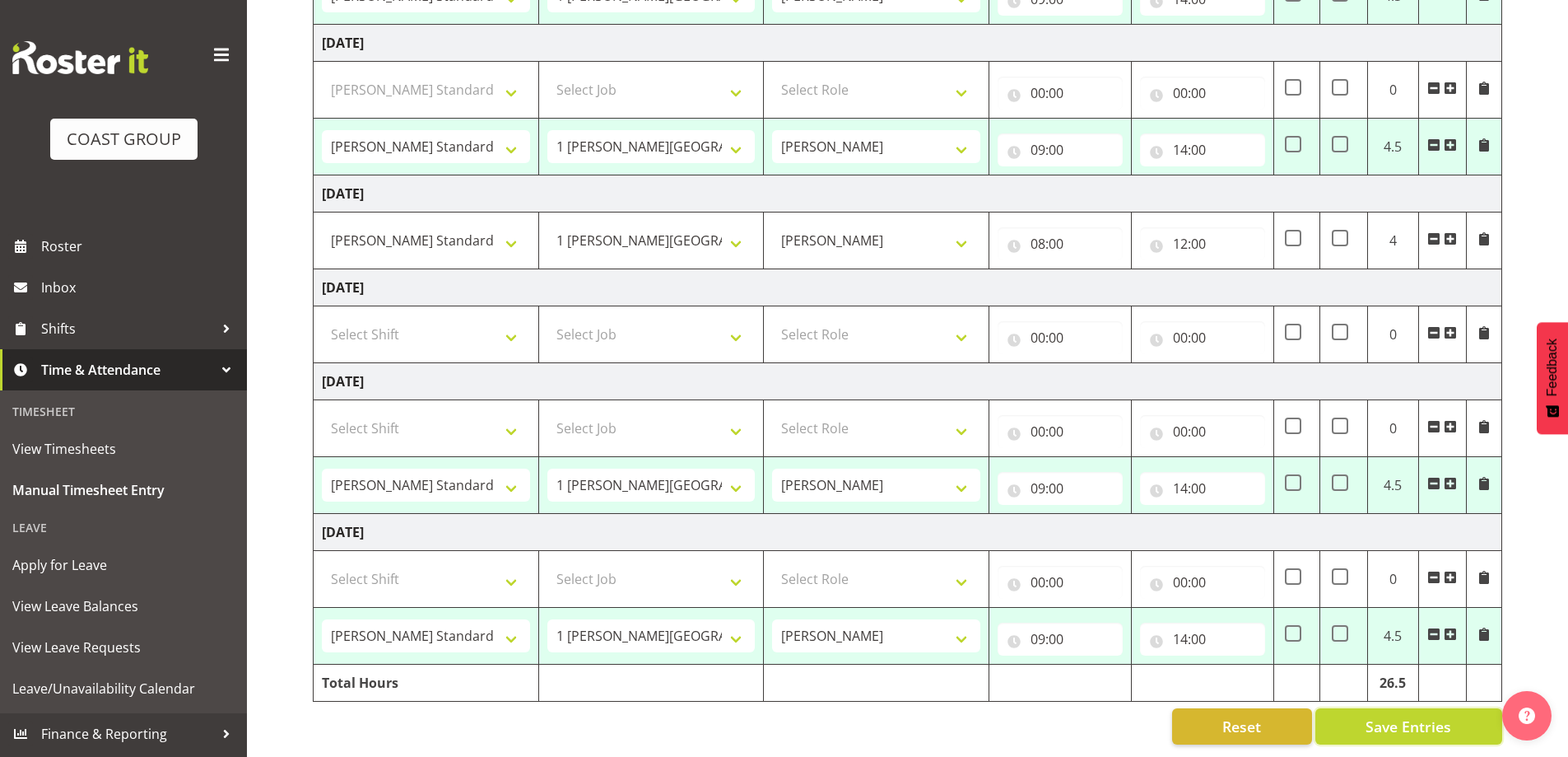
type input "09:00"
type input "14:00"
select select "47759"
select select "7032"
type input "09:00"
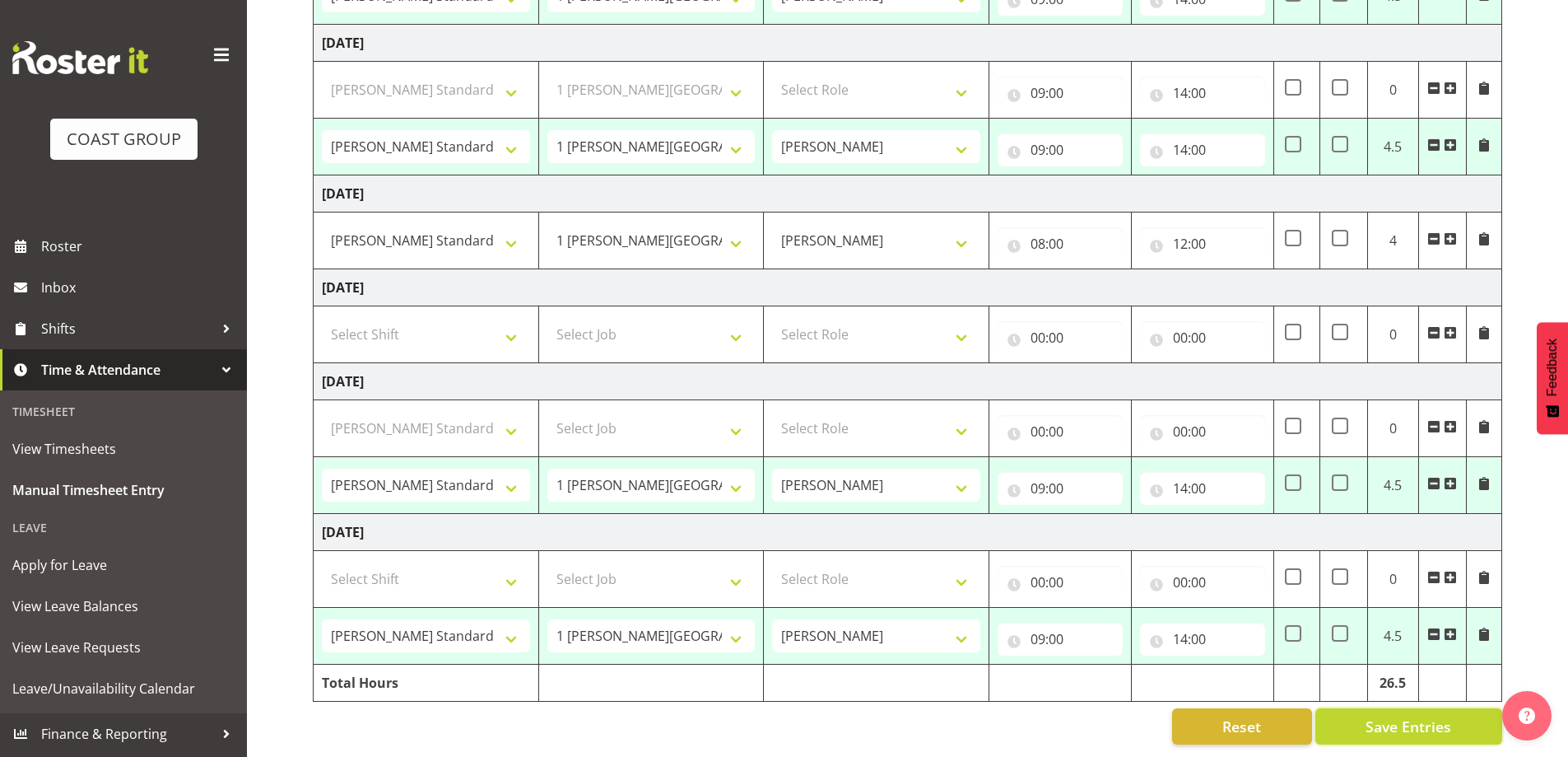
type input "14:00"
select select "47759"
select select "7032"
type input "09:00"
type input "14:00"
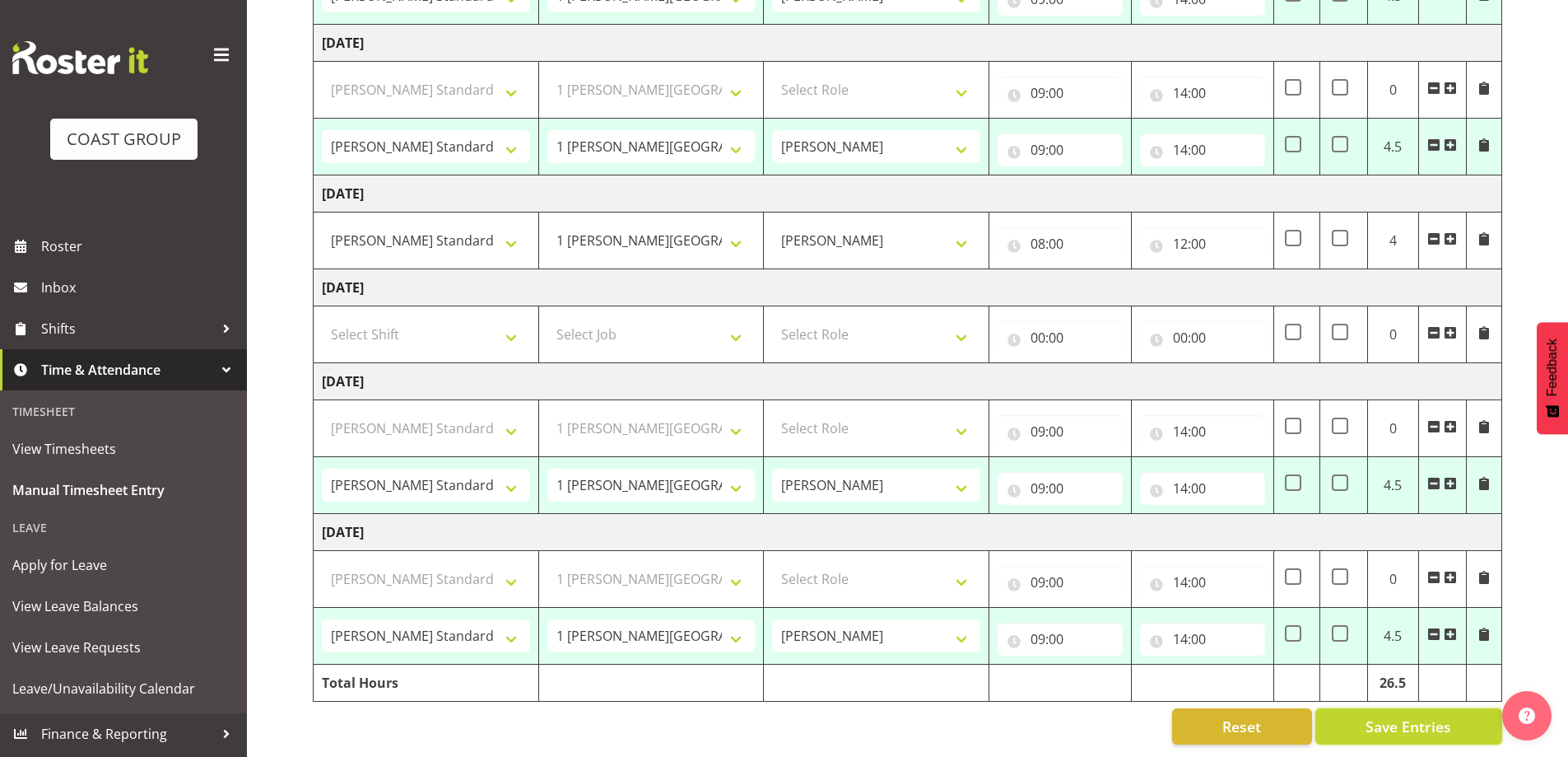
select select "47759"
select select "7032"
select select "47759"
select select "7032"
select select "47759"
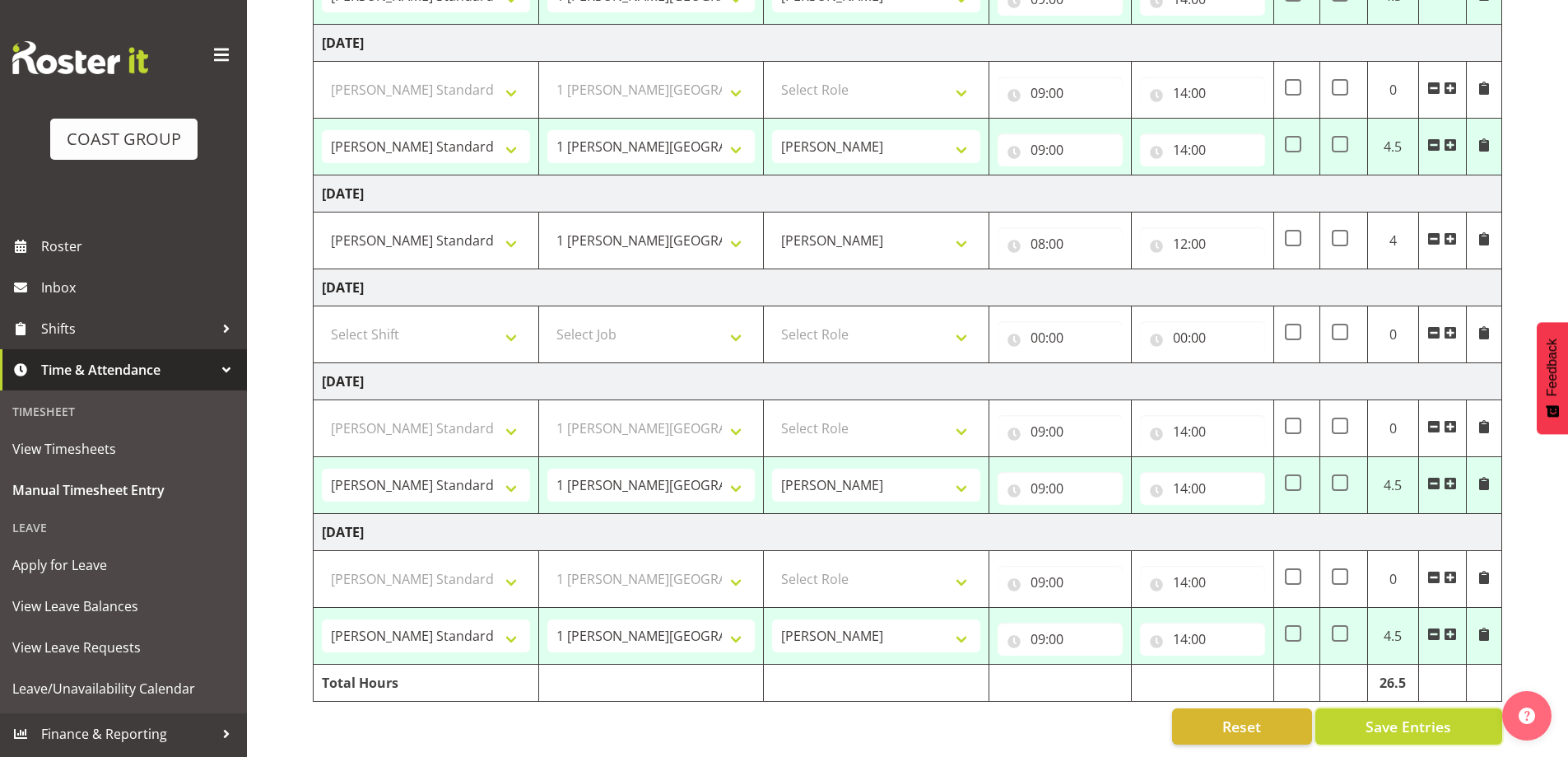
select select "7032"
select select "47759"
select select "7032"
select select "47759"
select select "7032"
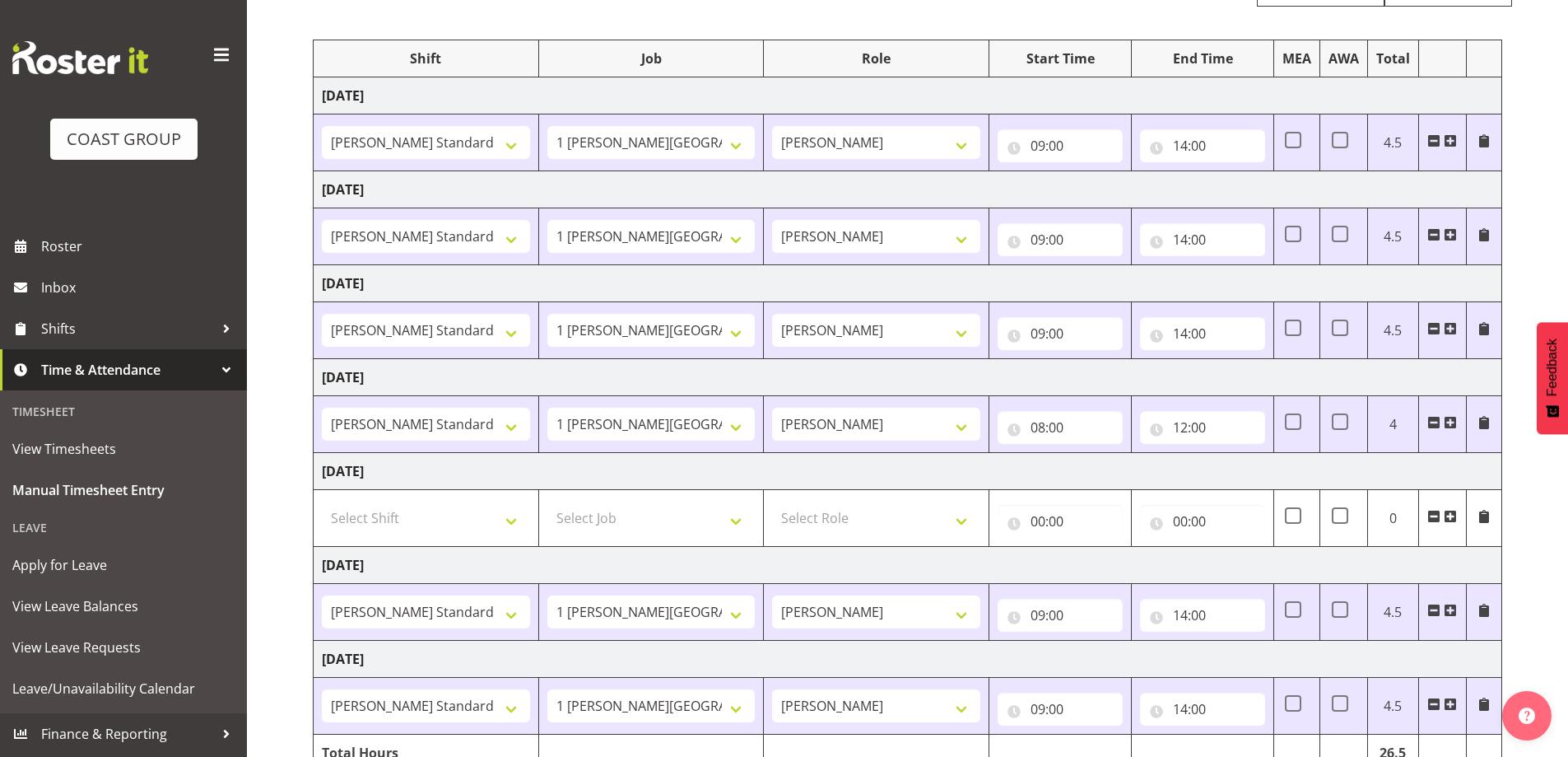
scroll to position [270, 0]
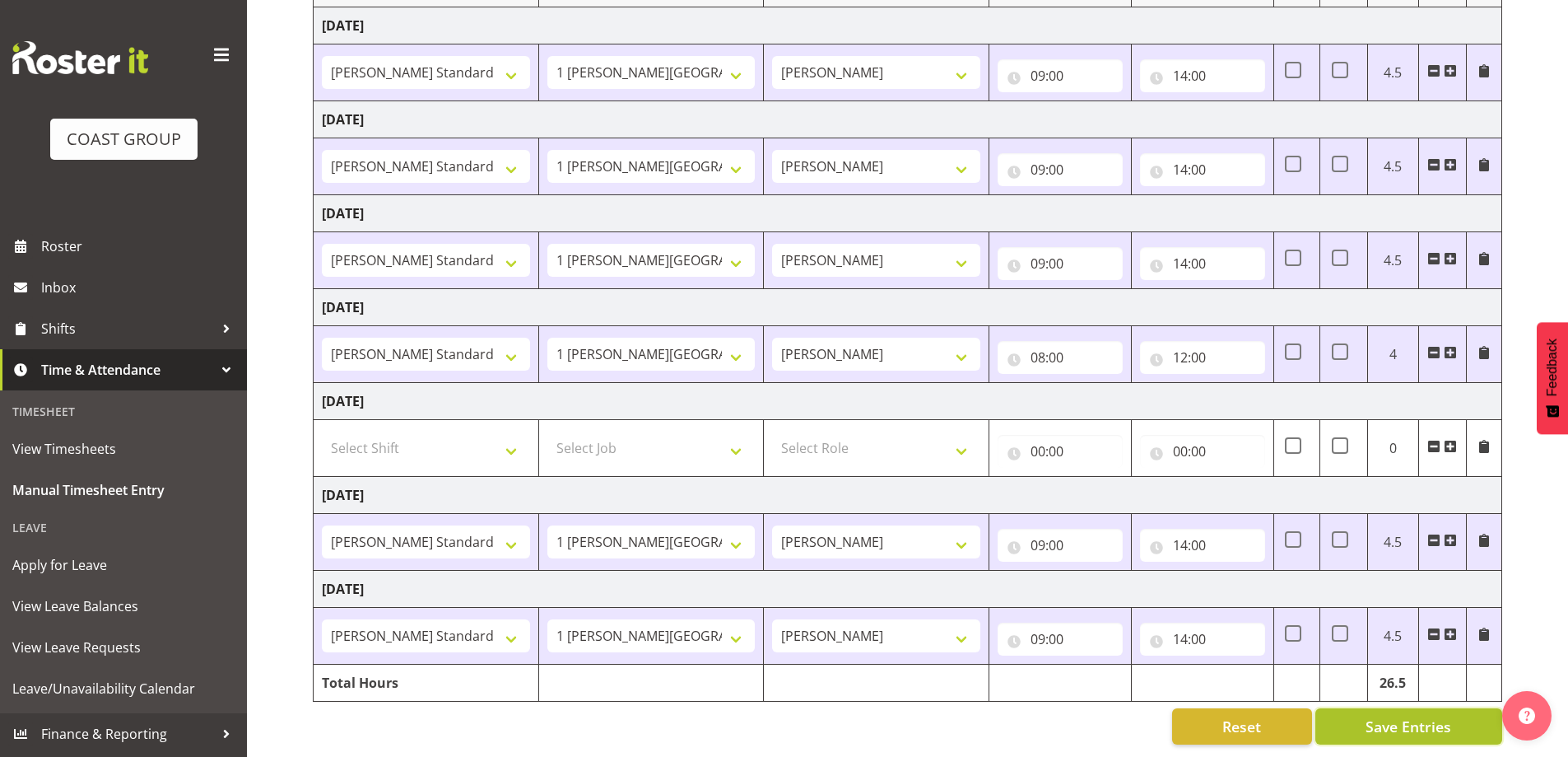
click at [1413, 722] on span "Save Entries" at bounding box center [1409, 725] width 86 height 21
click at [1412, 715] on span "Save Entries" at bounding box center [1409, 725] width 86 height 21
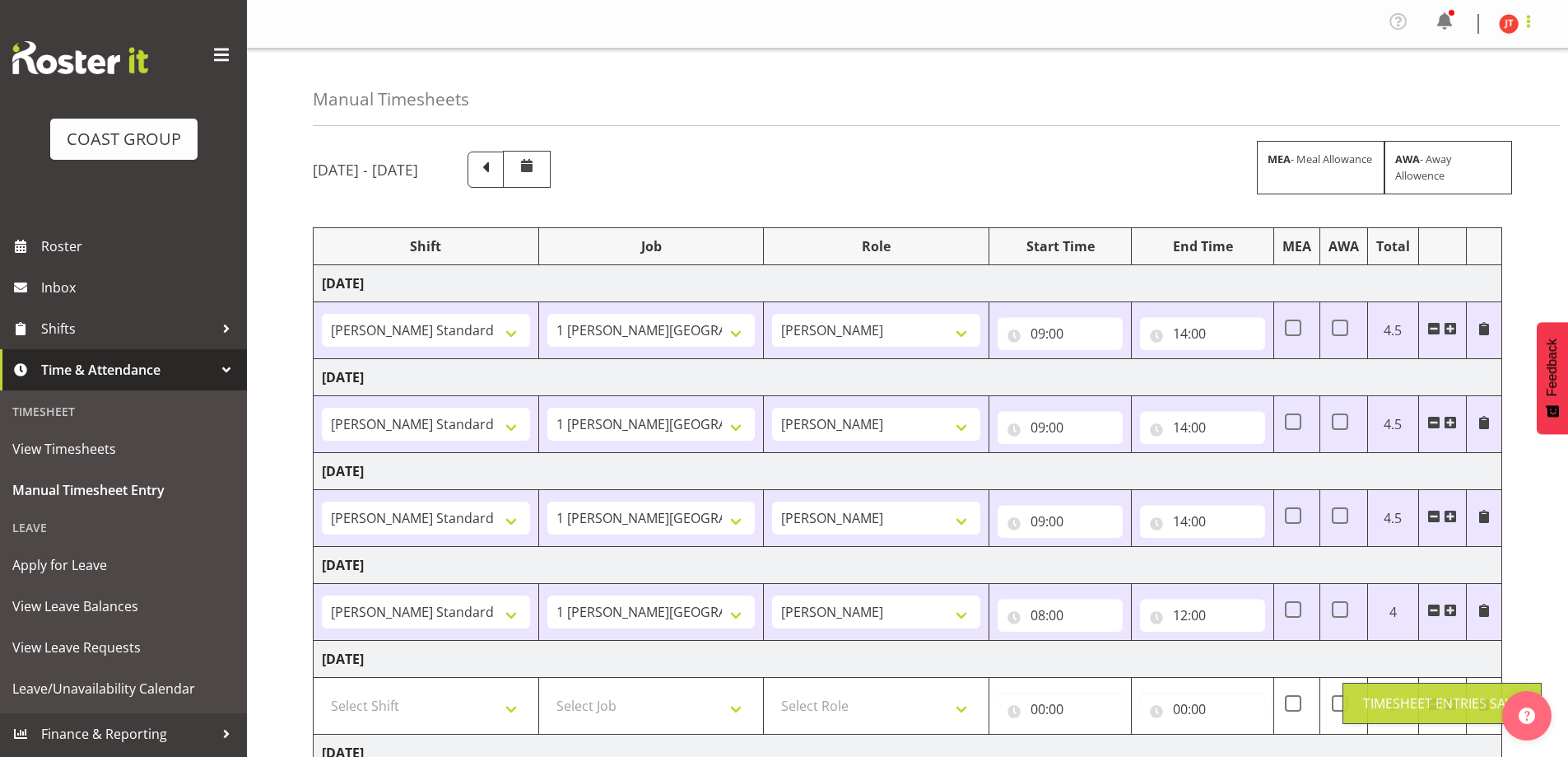
click at [1532, 21] on span at bounding box center [1528, 22] width 20 height 20
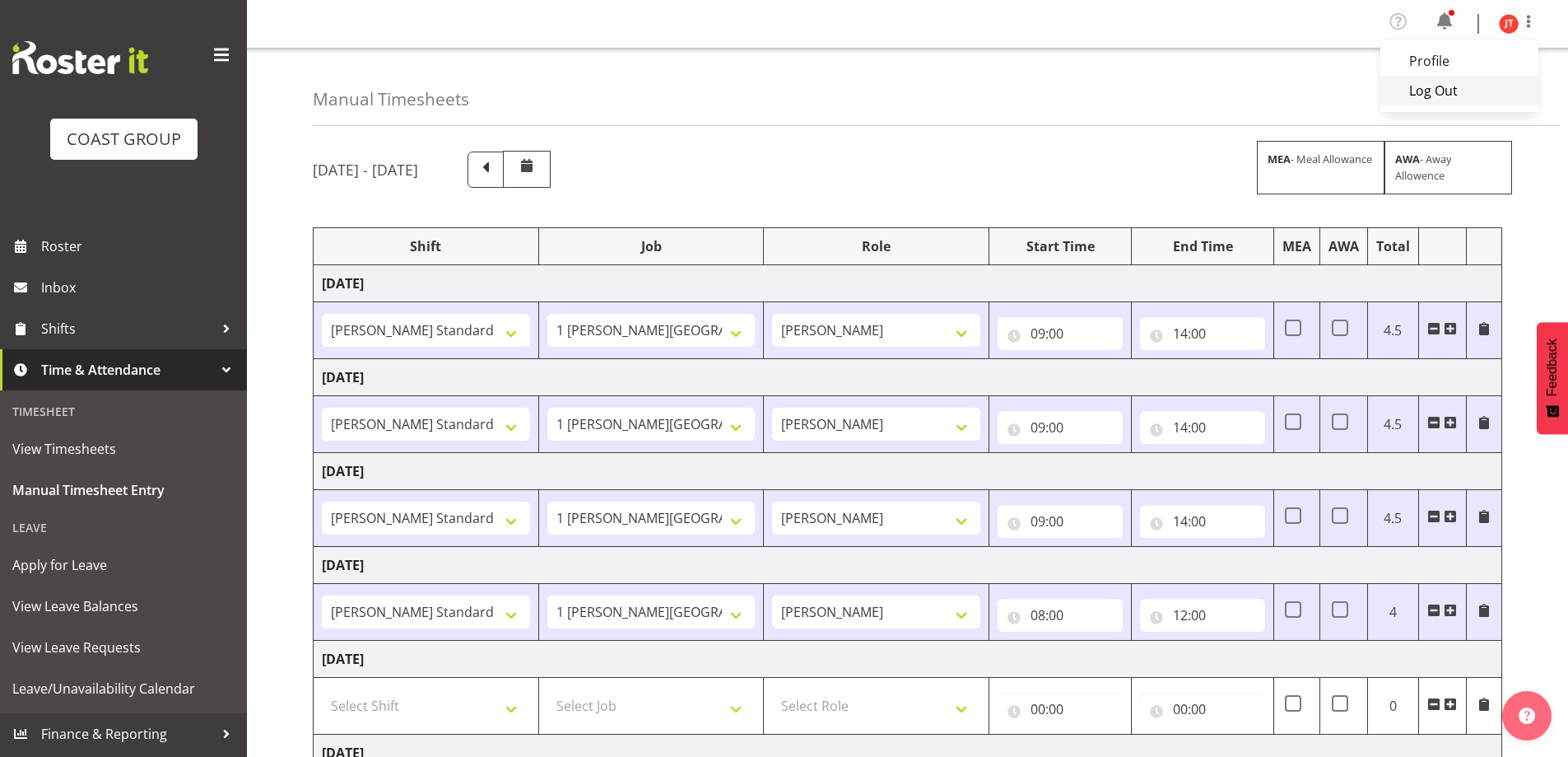
click at [1479, 97] on link "Log Out" at bounding box center [1459, 91] width 158 height 30
